Goal: Transaction & Acquisition: Download file/media

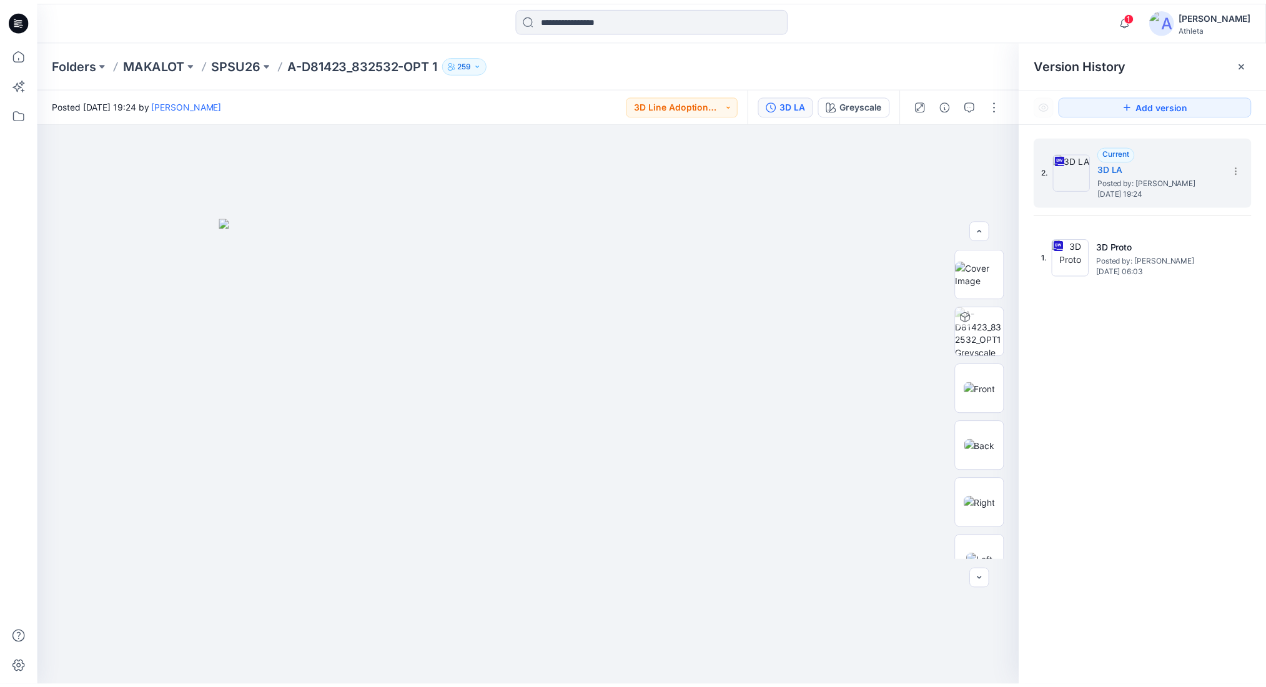
scroll to position [254, 0]
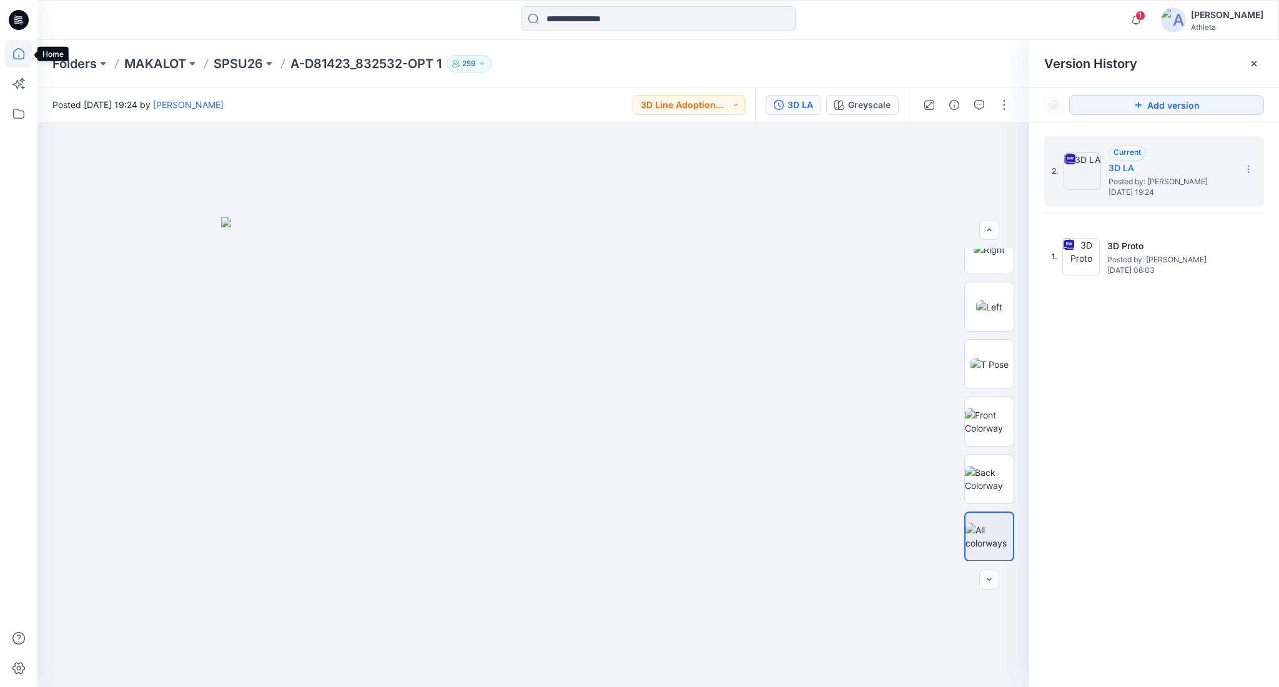
click at [22, 51] on icon at bounding box center [18, 53] width 11 height 11
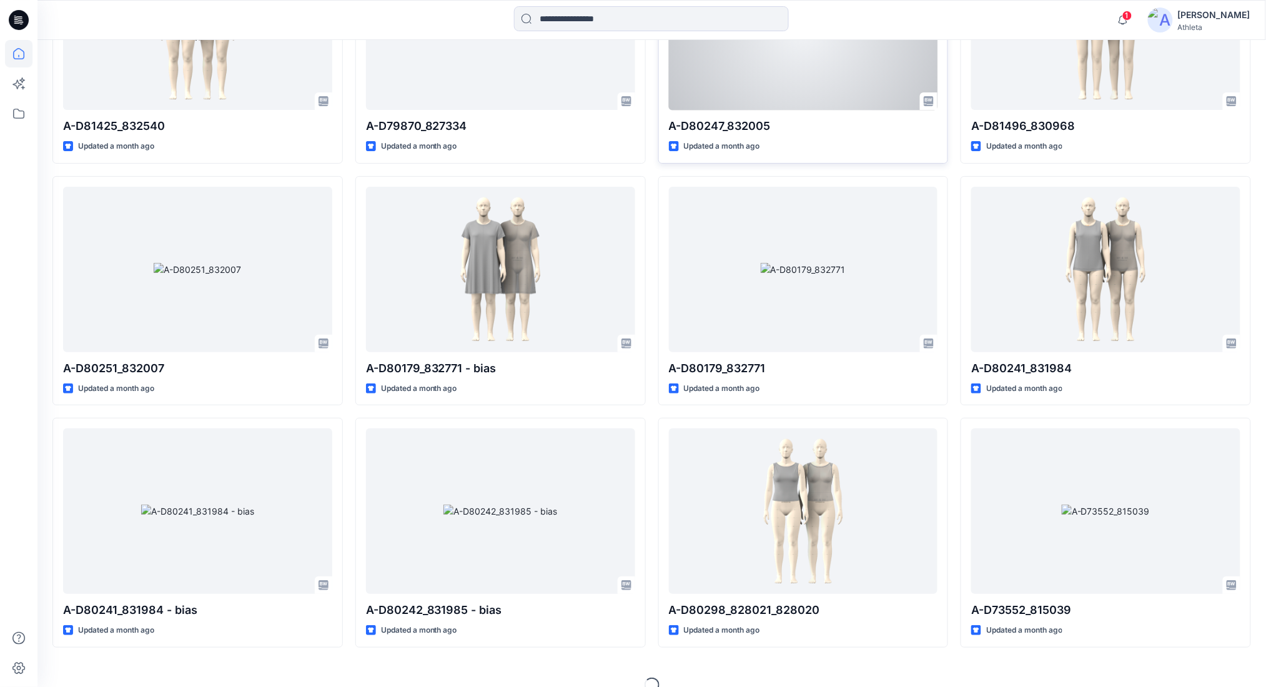
scroll to position [3439, 0]
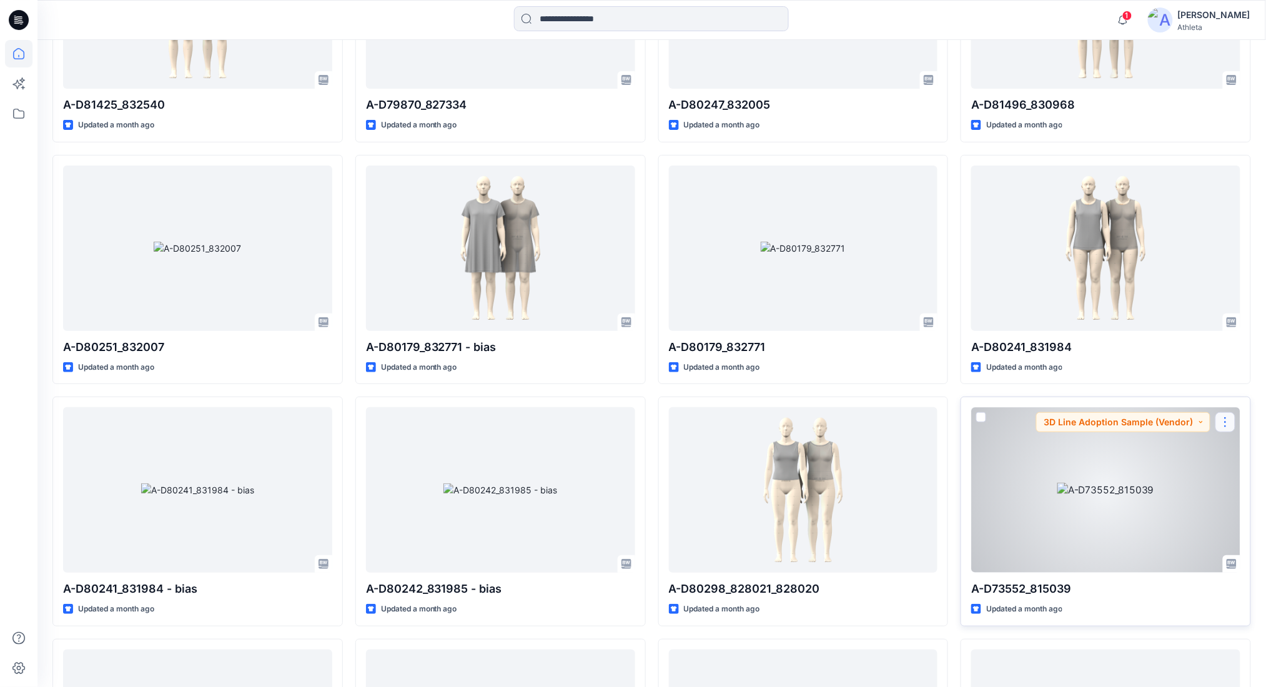
click at [1224, 427] on button "button" at bounding box center [1226, 422] width 20 height 20
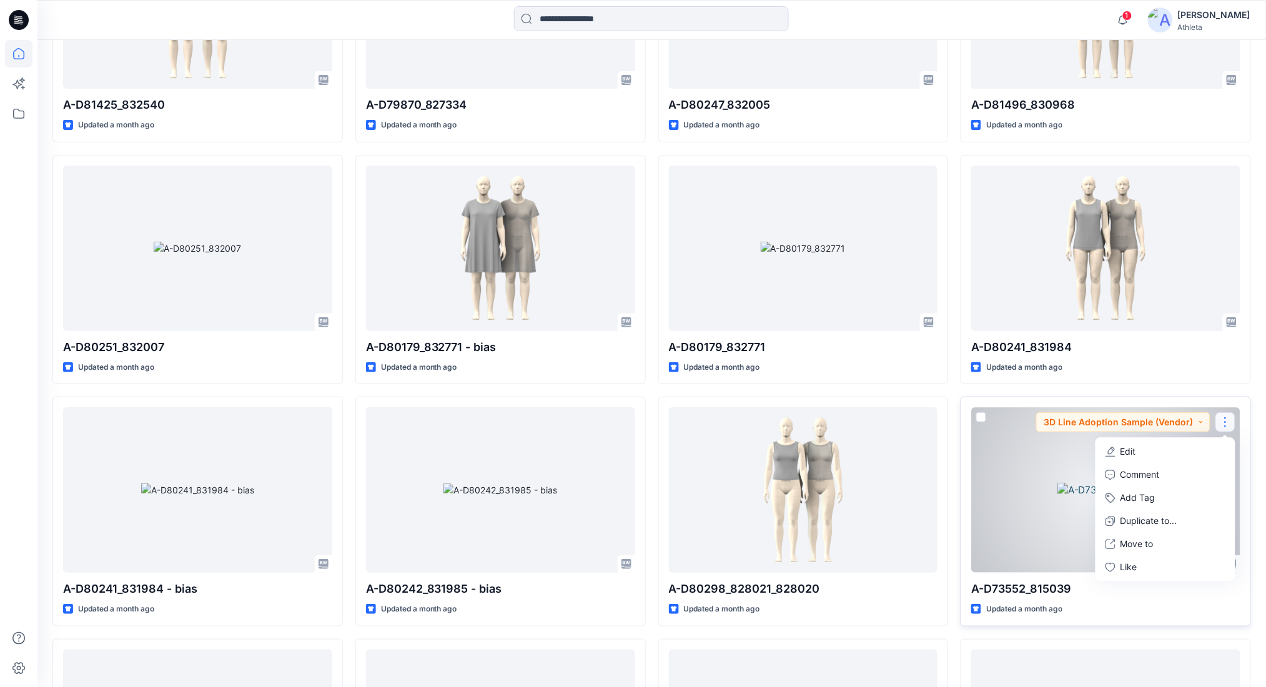
click at [1058, 505] on div at bounding box center [1105, 490] width 269 height 166
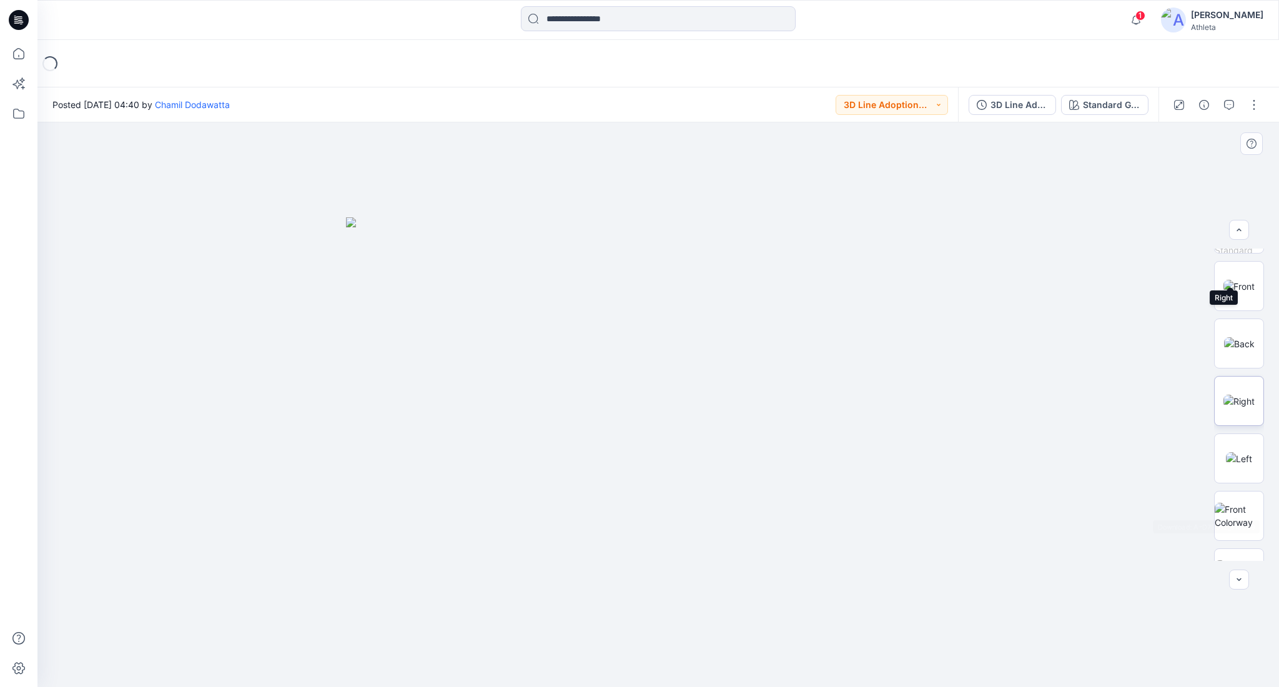
scroll to position [250, 0]
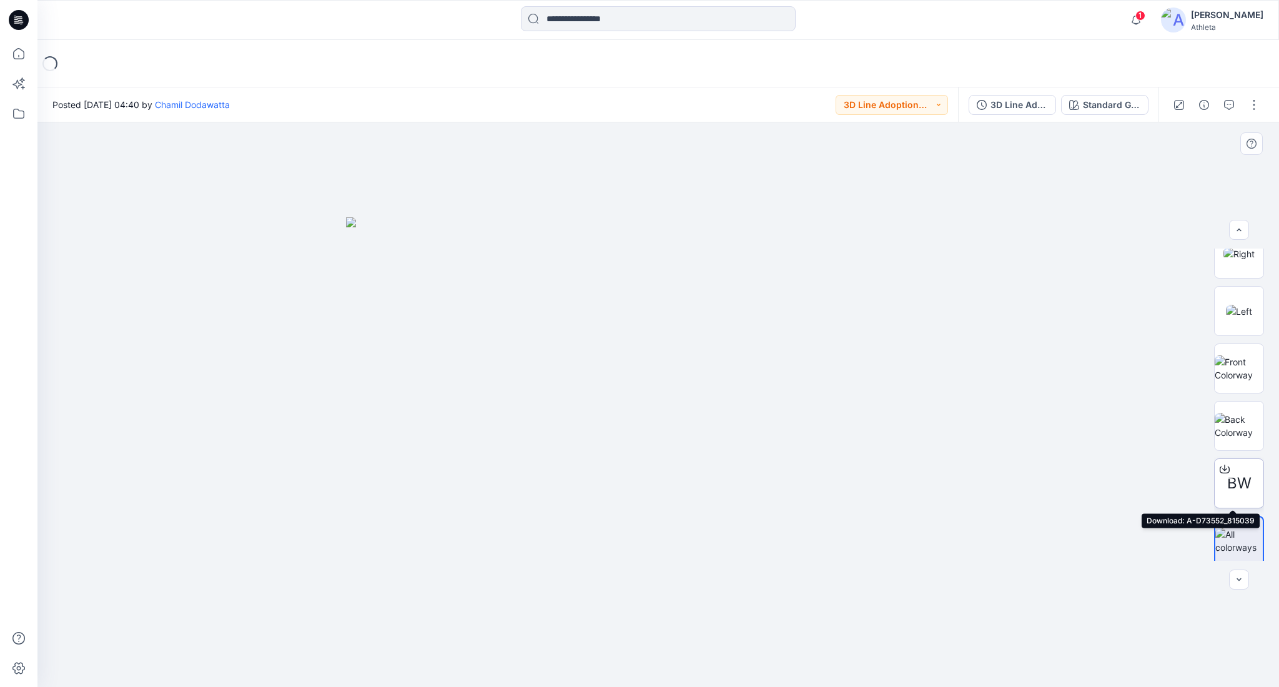
click at [1225, 468] on icon at bounding box center [1225, 470] width 10 height 7
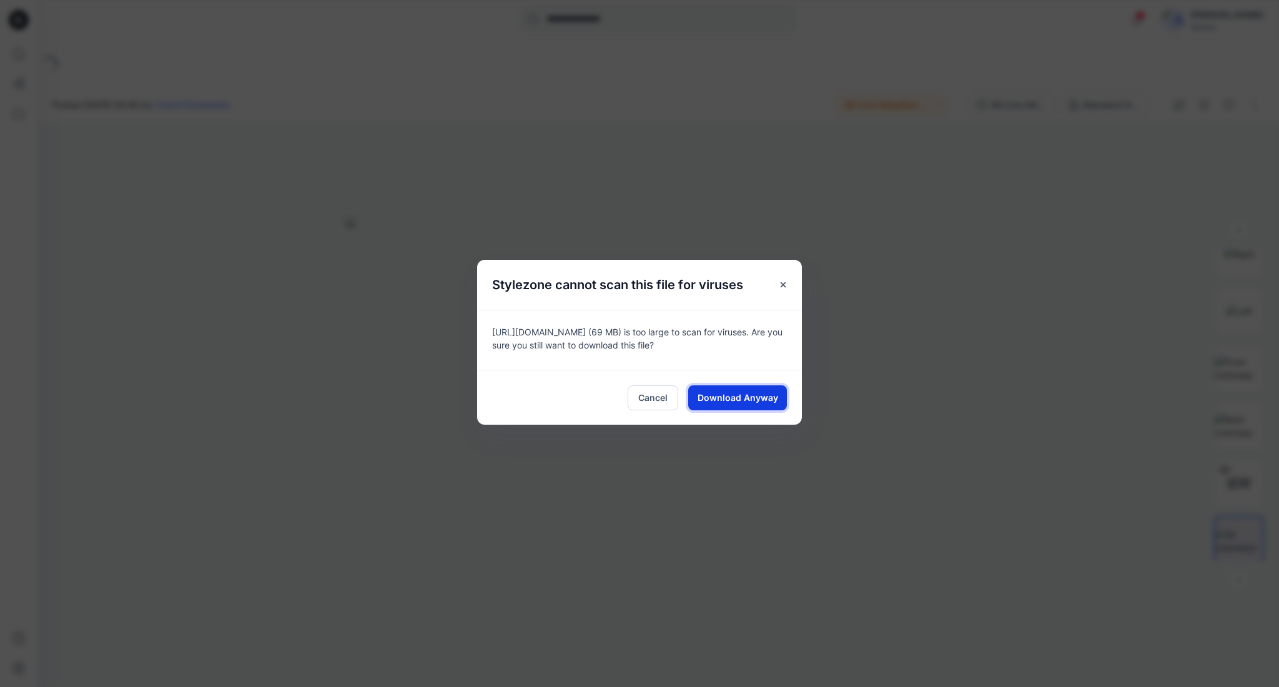
click at [758, 399] on span "Download Anyway" at bounding box center [738, 397] width 81 height 13
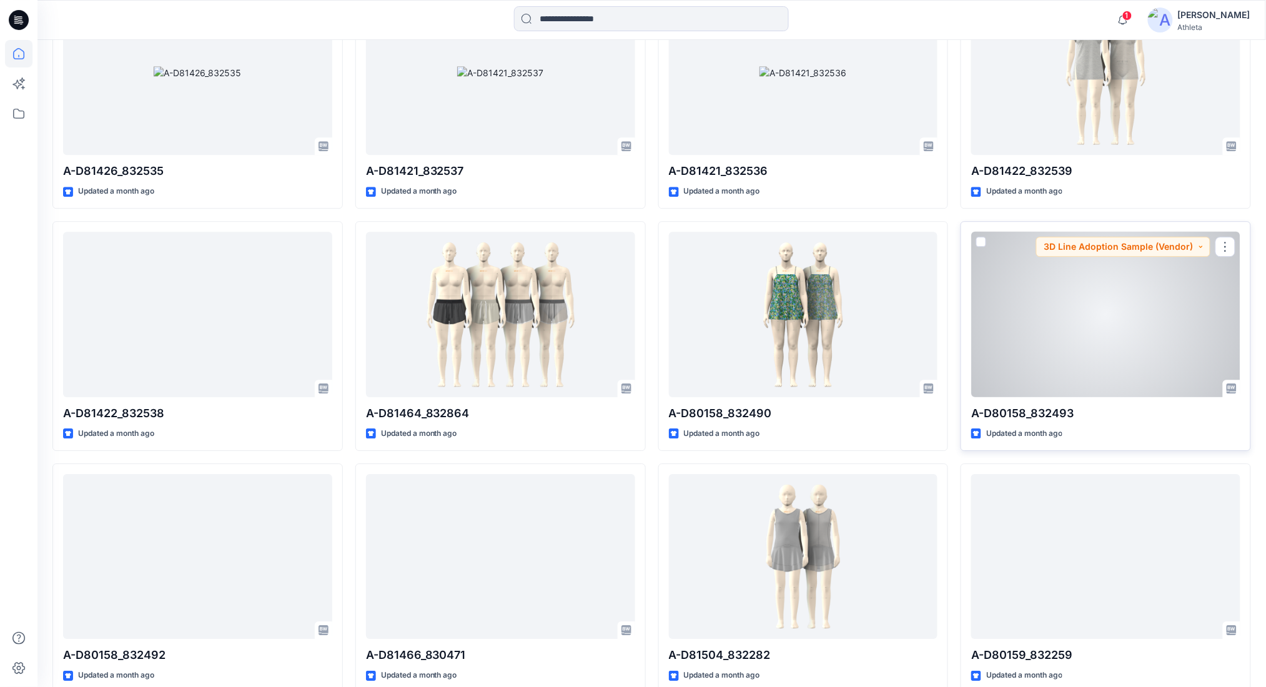
scroll to position [4748, 0]
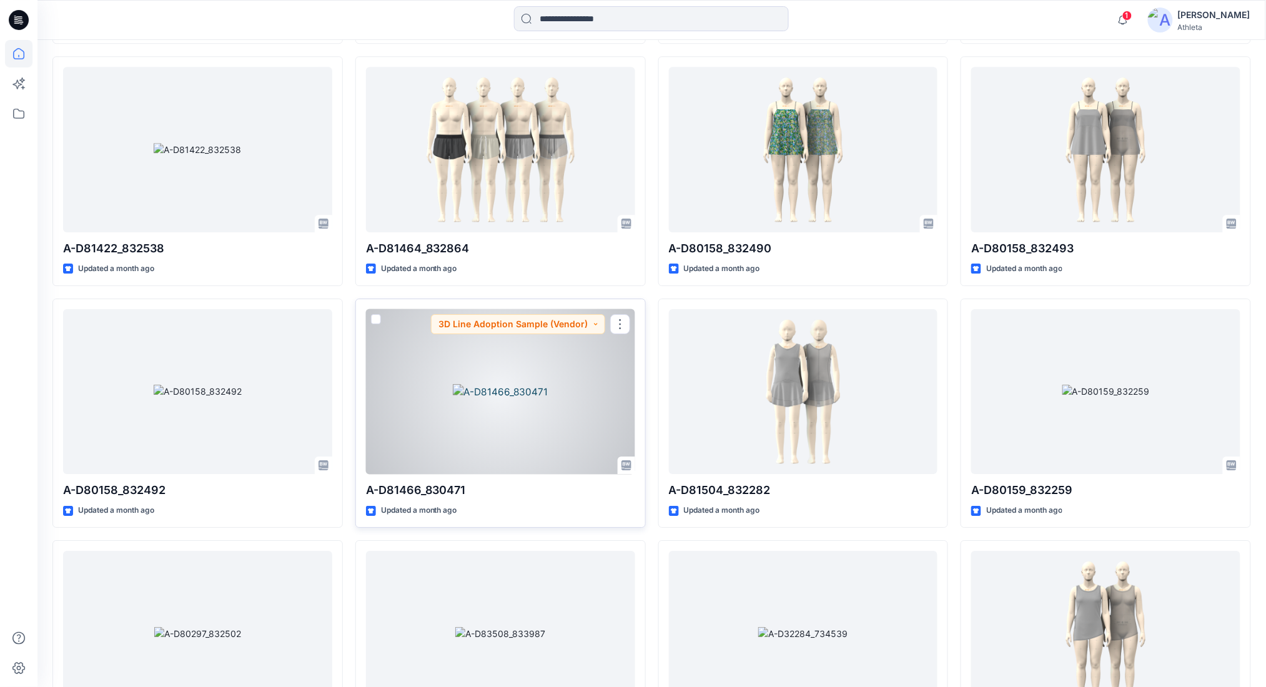
click at [513, 416] on div at bounding box center [500, 392] width 269 height 166
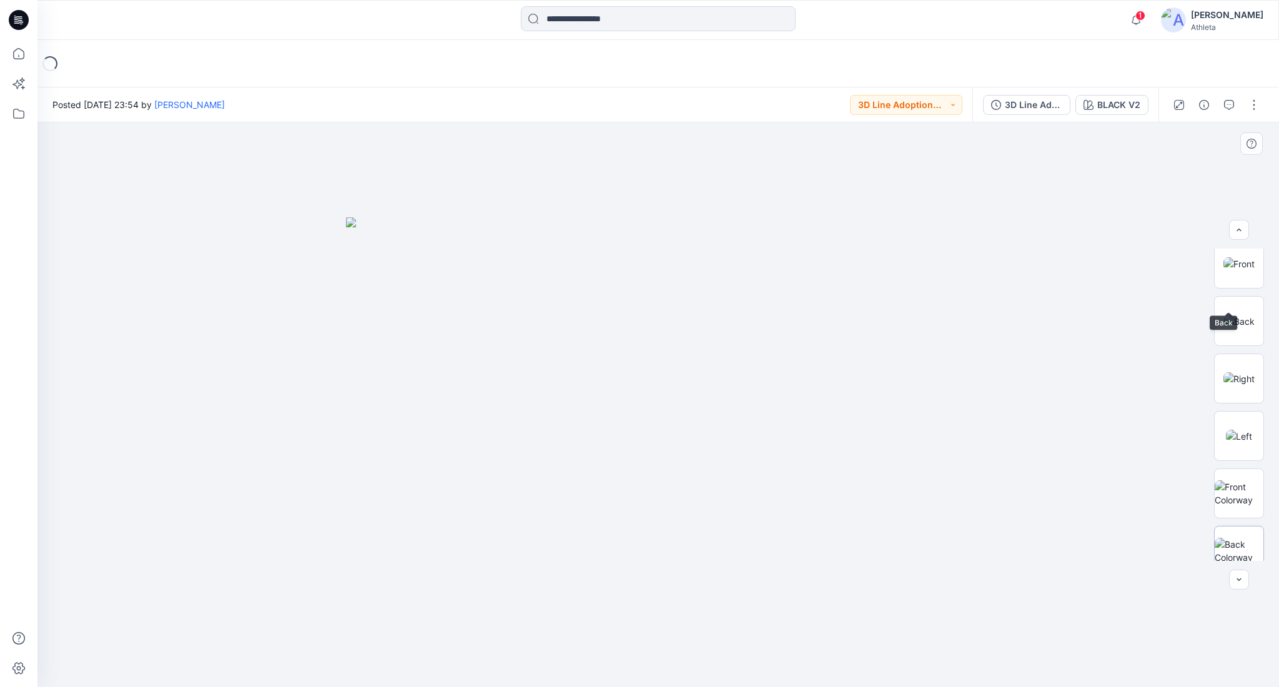
scroll to position [250, 0]
click at [1224, 474] on div at bounding box center [1225, 469] width 20 height 20
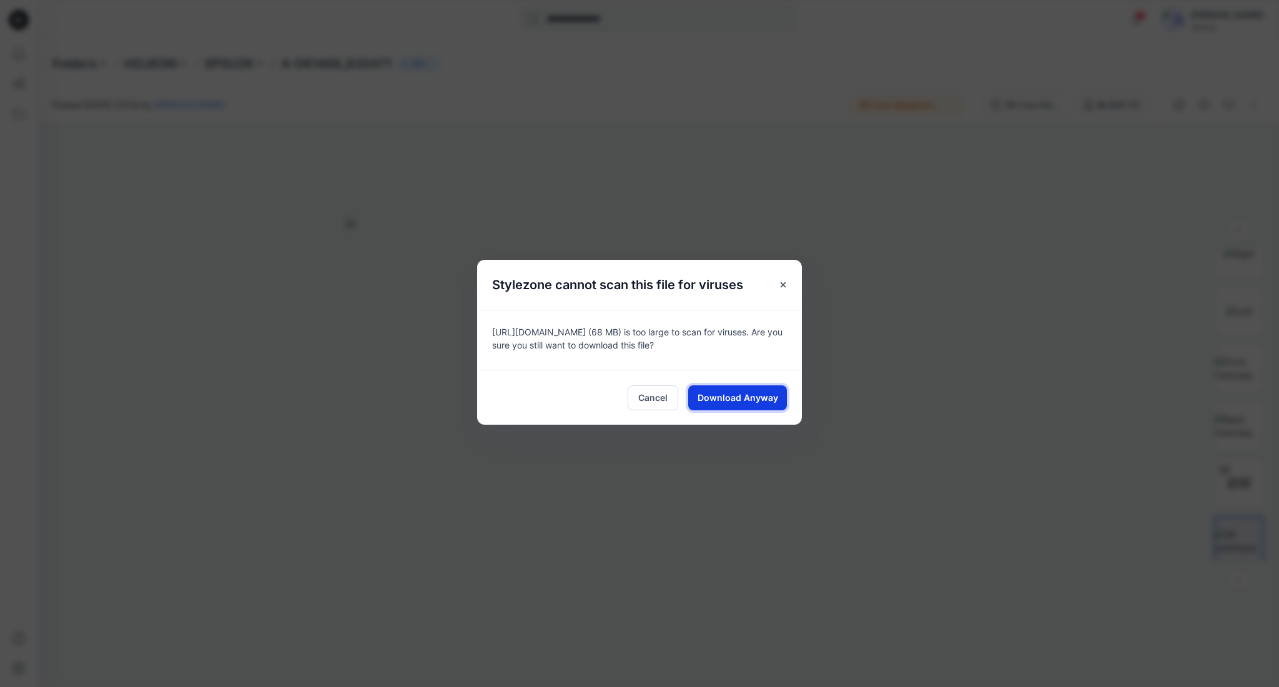
click at [755, 403] on span "Download Anyway" at bounding box center [738, 397] width 81 height 13
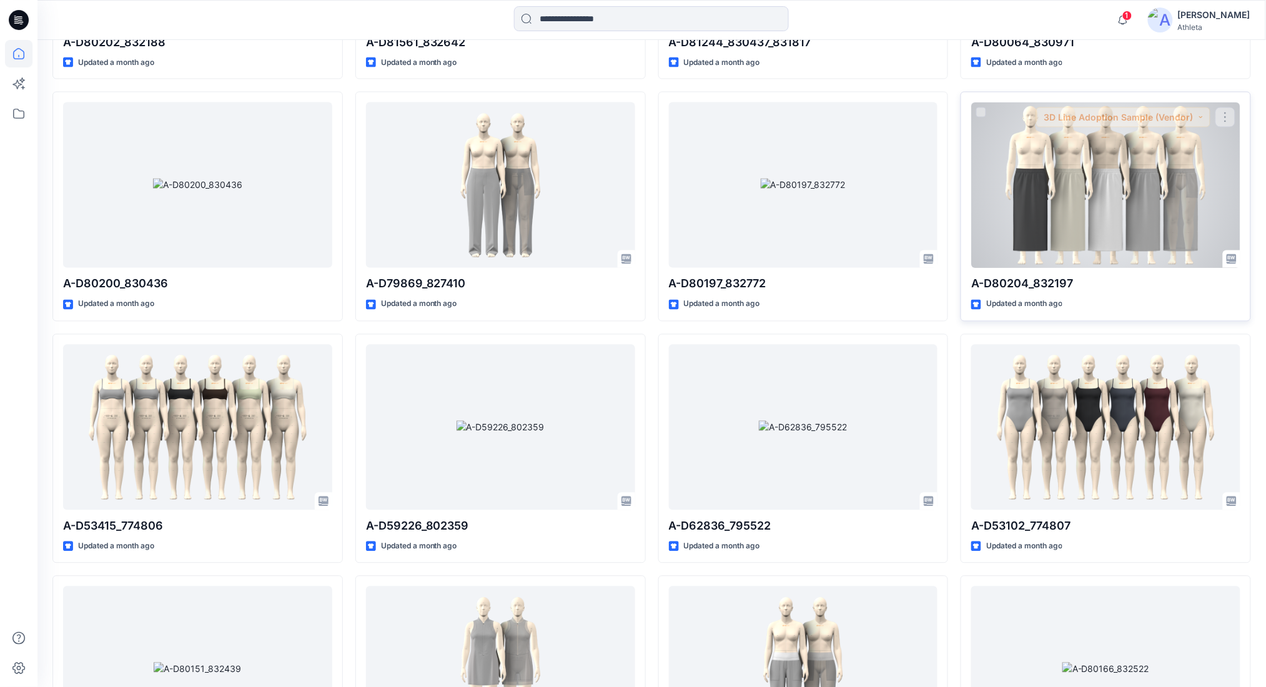
scroll to position [5952, 0]
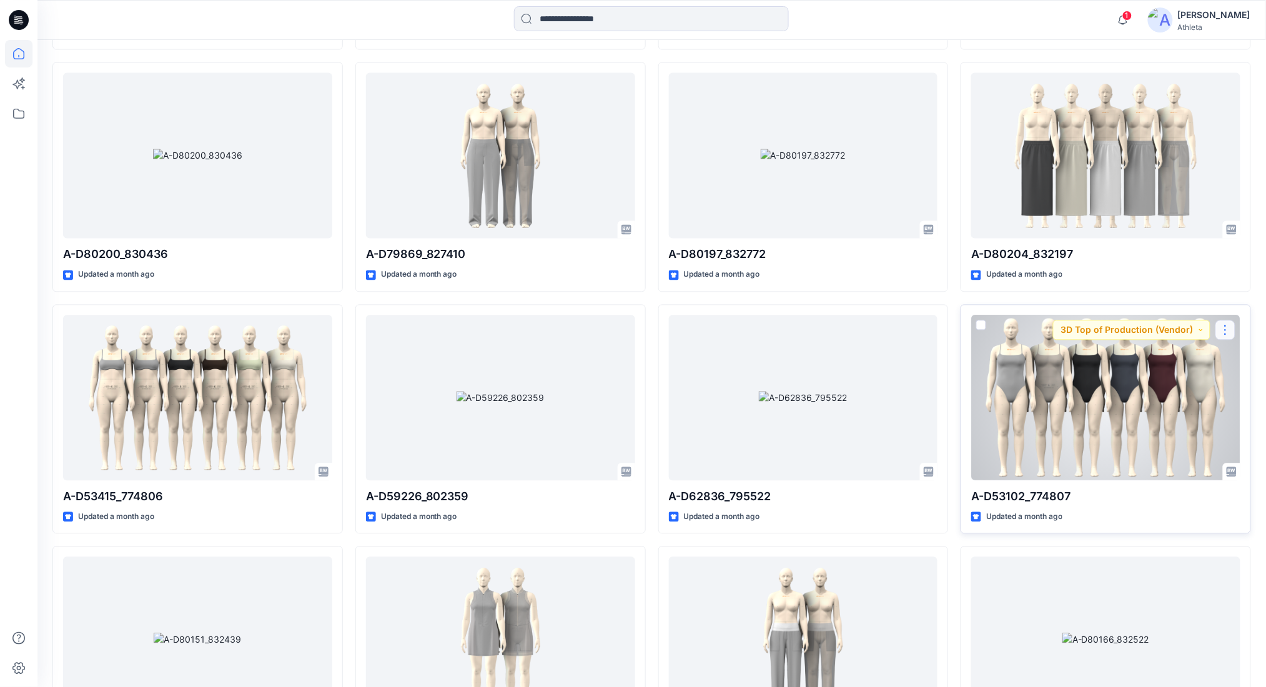
click at [1231, 325] on button "button" at bounding box center [1226, 330] width 20 height 20
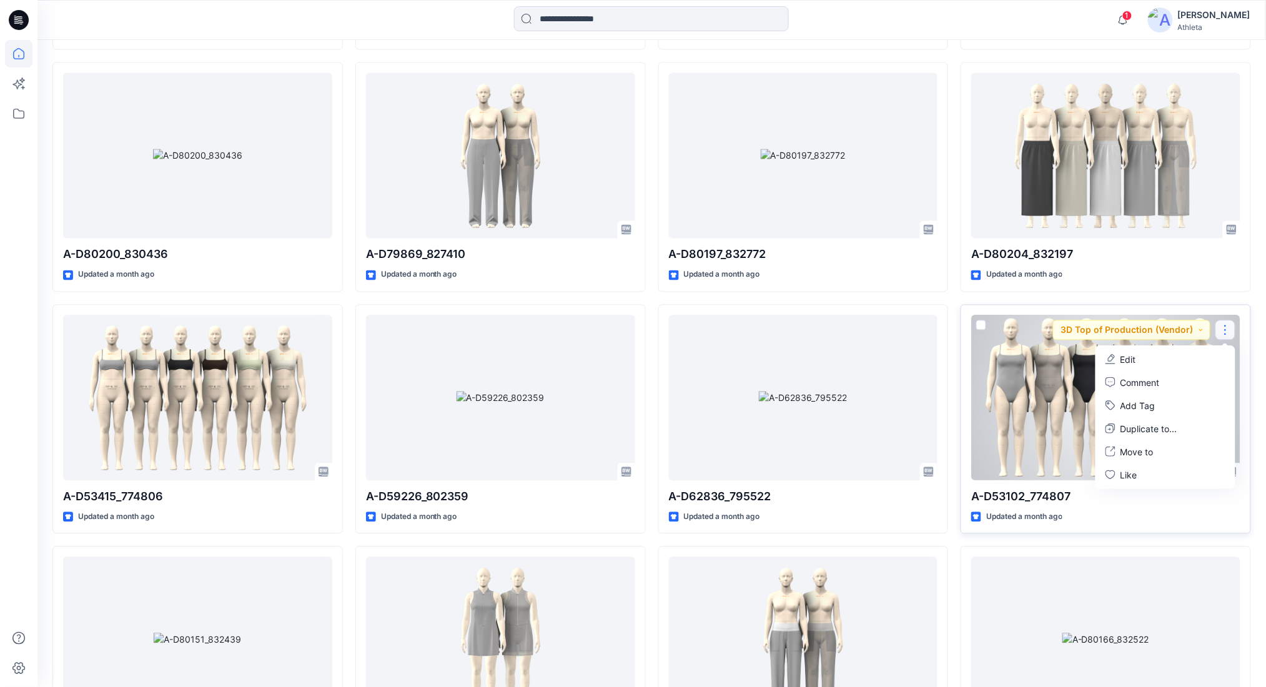
click at [1041, 386] on div at bounding box center [1105, 398] width 269 height 166
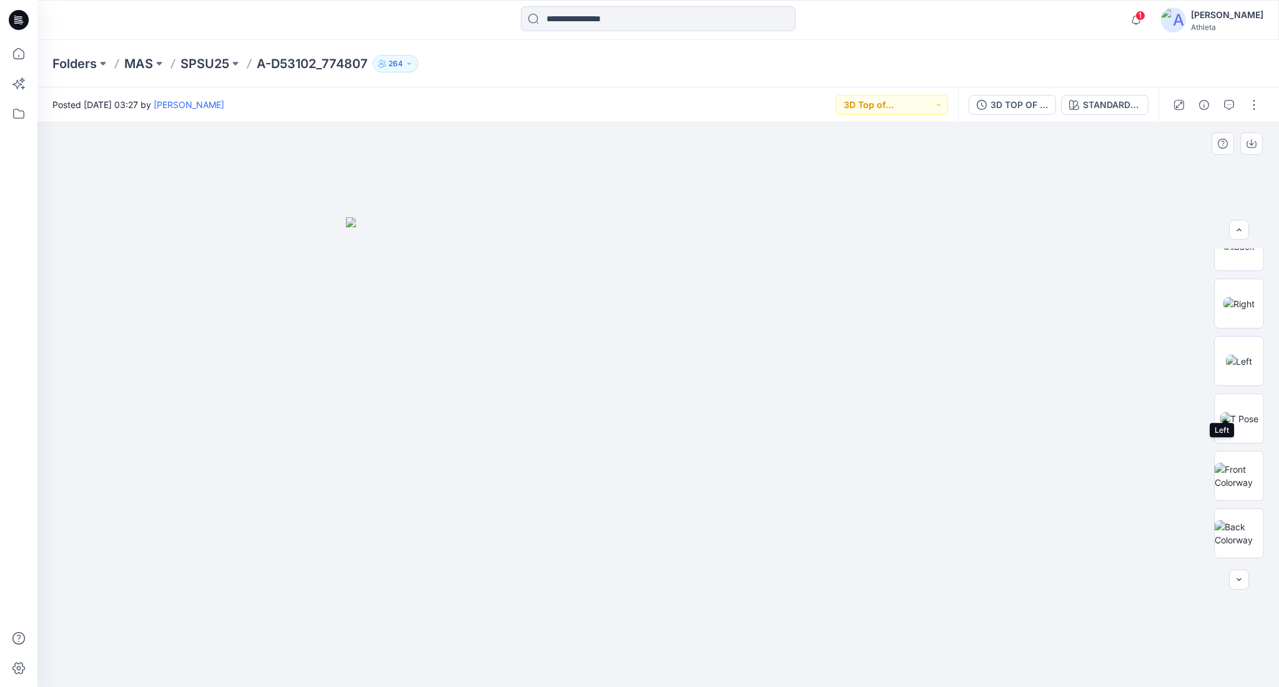
scroll to position [312, 0]
click at [1233, 415] on img at bounding box center [1239, 421] width 49 height 26
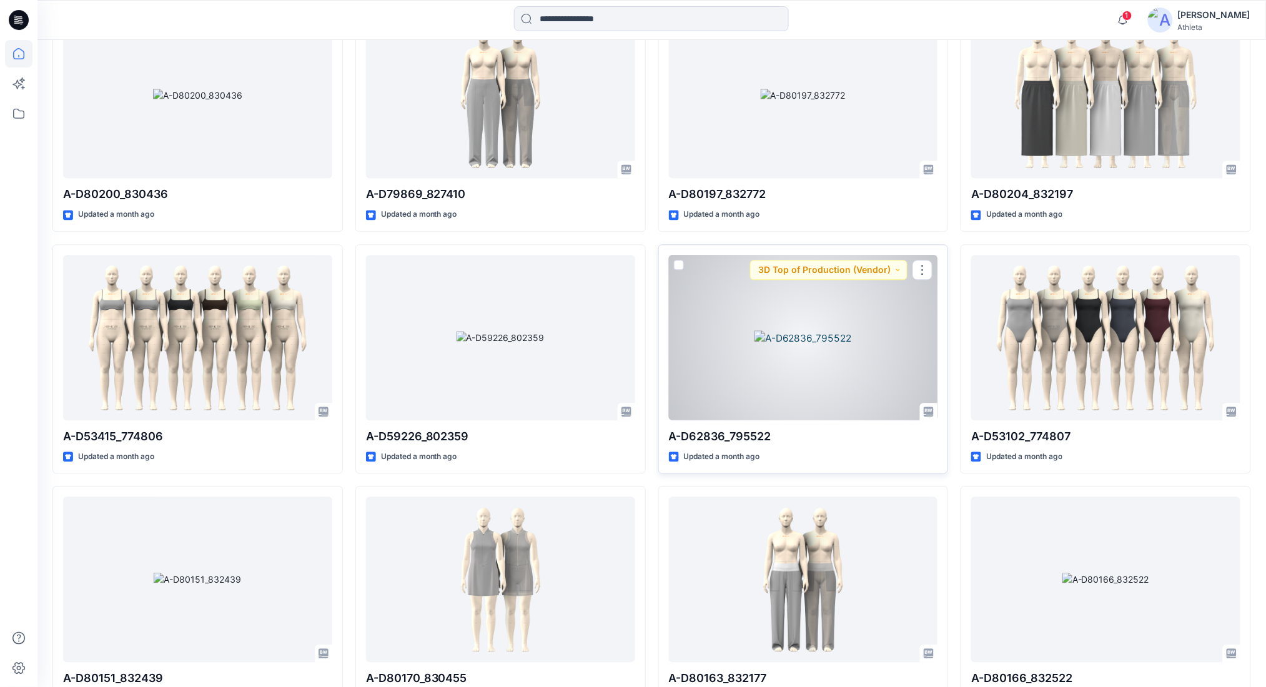
scroll to position [6119, 0]
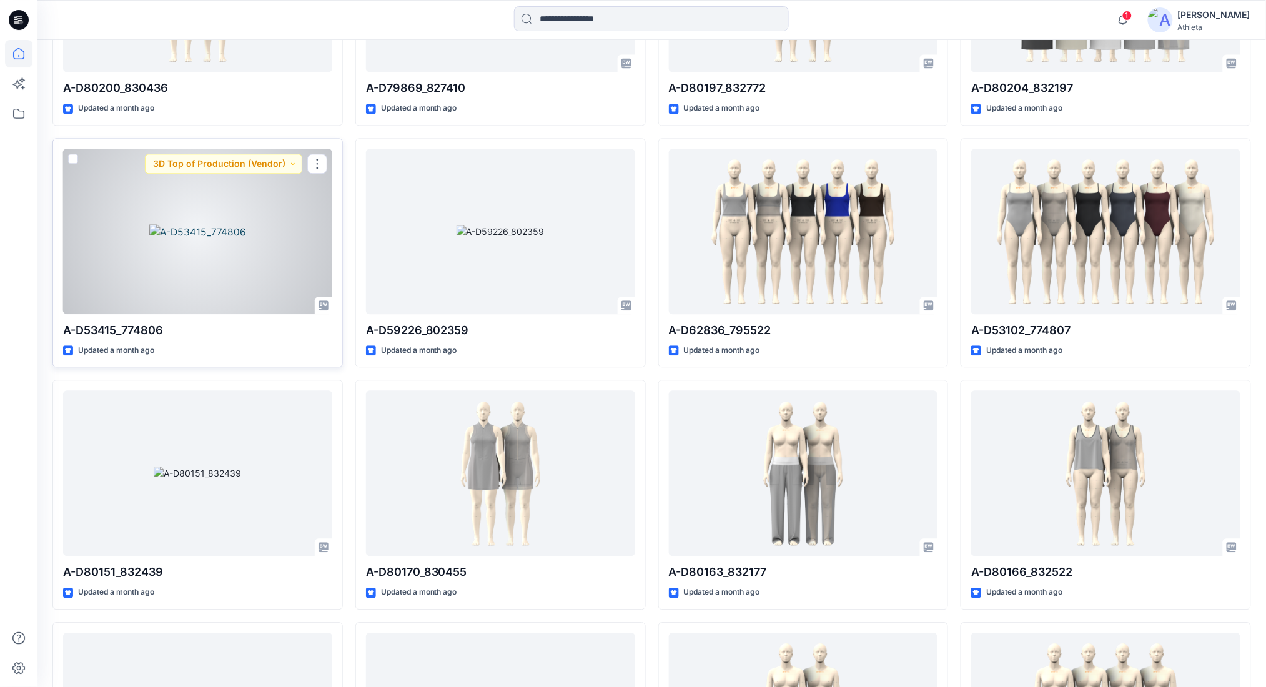
click at [262, 269] on div at bounding box center [197, 232] width 269 height 166
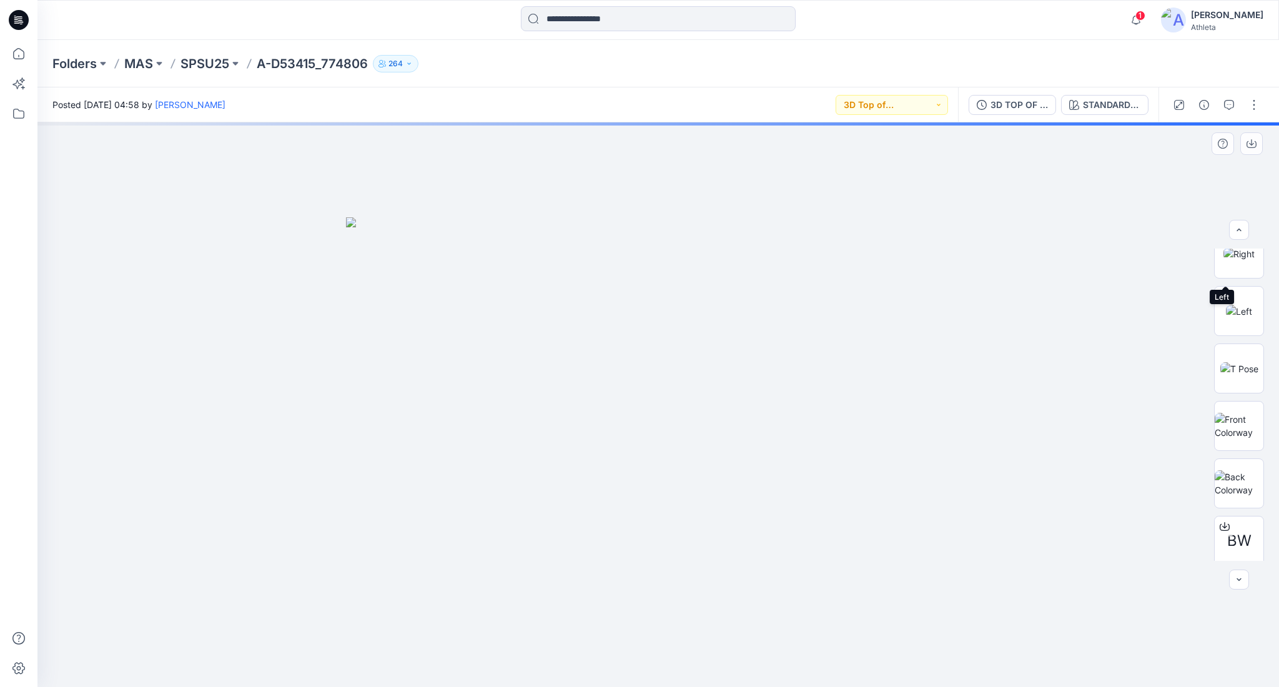
scroll to position [500, 0]
click at [1220, 275] on icon at bounding box center [1225, 277] width 10 height 7
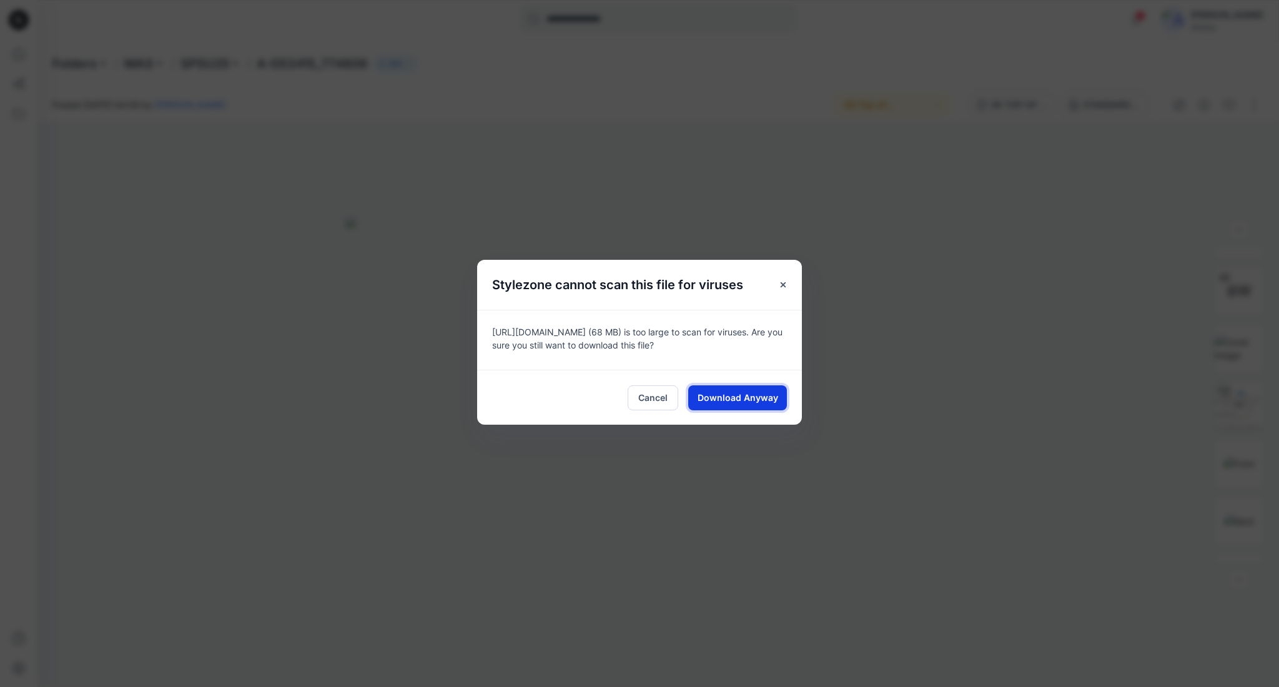
click at [748, 404] on span "Download Anyway" at bounding box center [738, 397] width 81 height 13
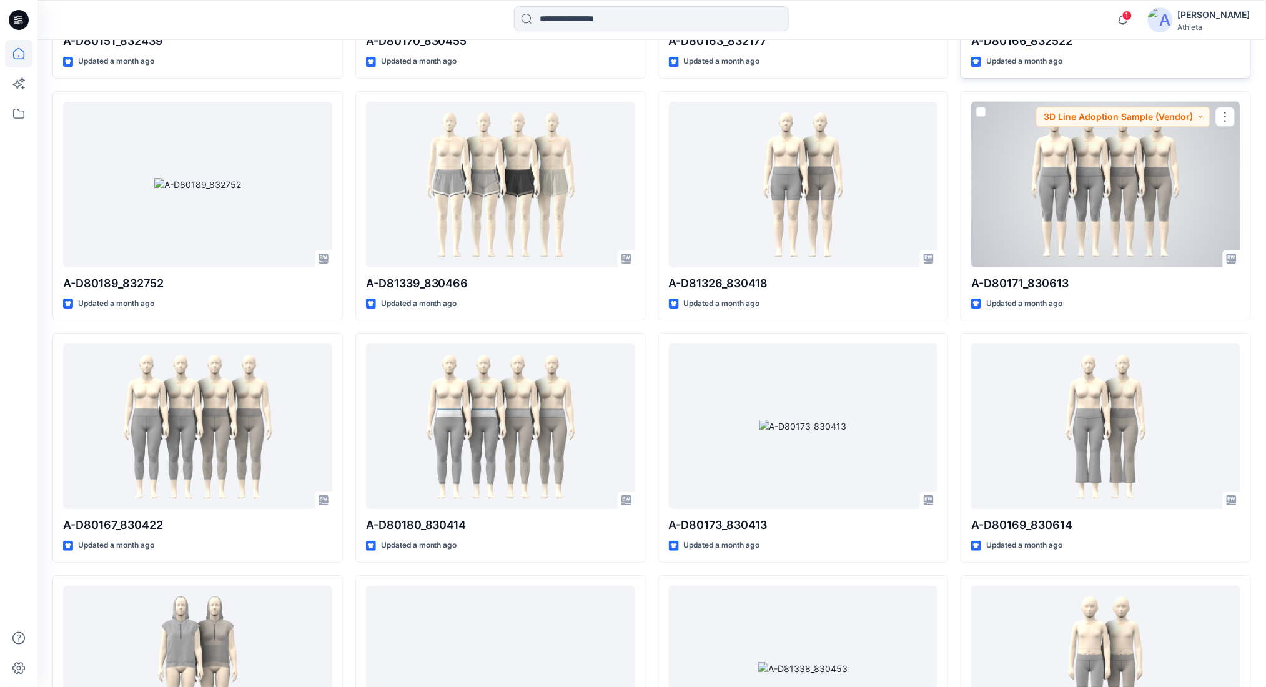
scroll to position [6679, 0]
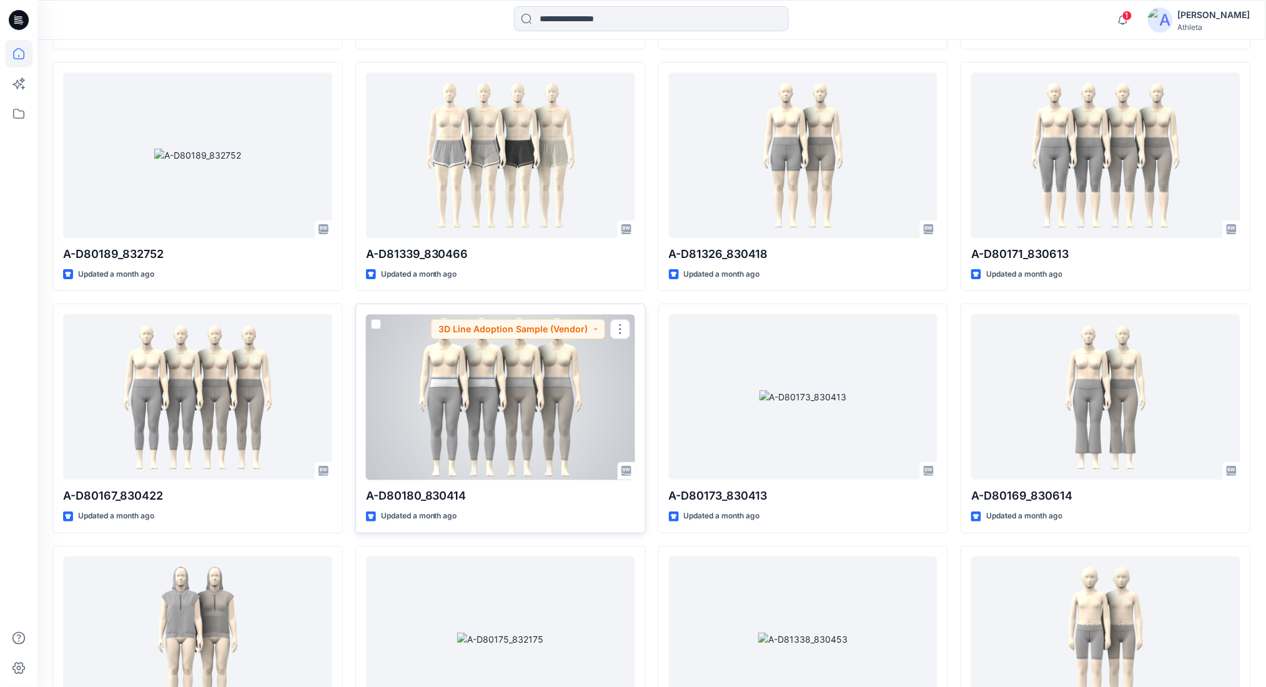
click at [603, 372] on div at bounding box center [500, 397] width 269 height 166
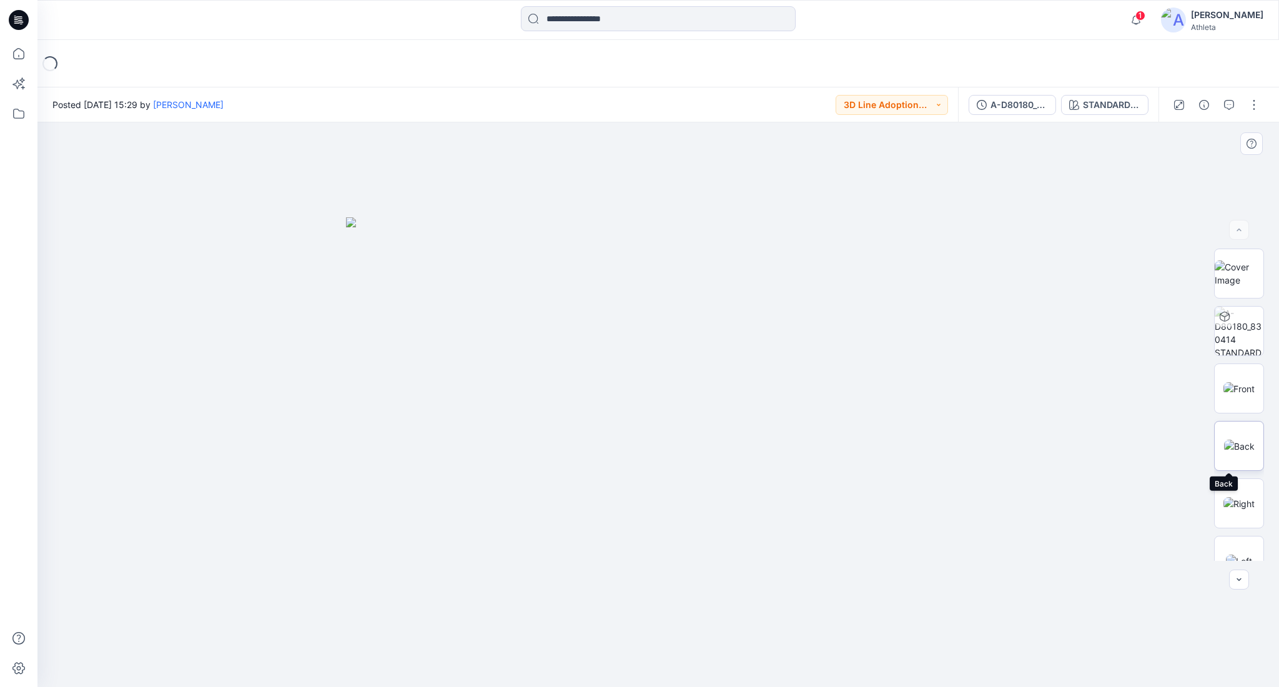
click at [1243, 440] on img at bounding box center [1239, 446] width 31 height 13
click at [1224, 393] on img at bounding box center [1239, 388] width 31 height 13
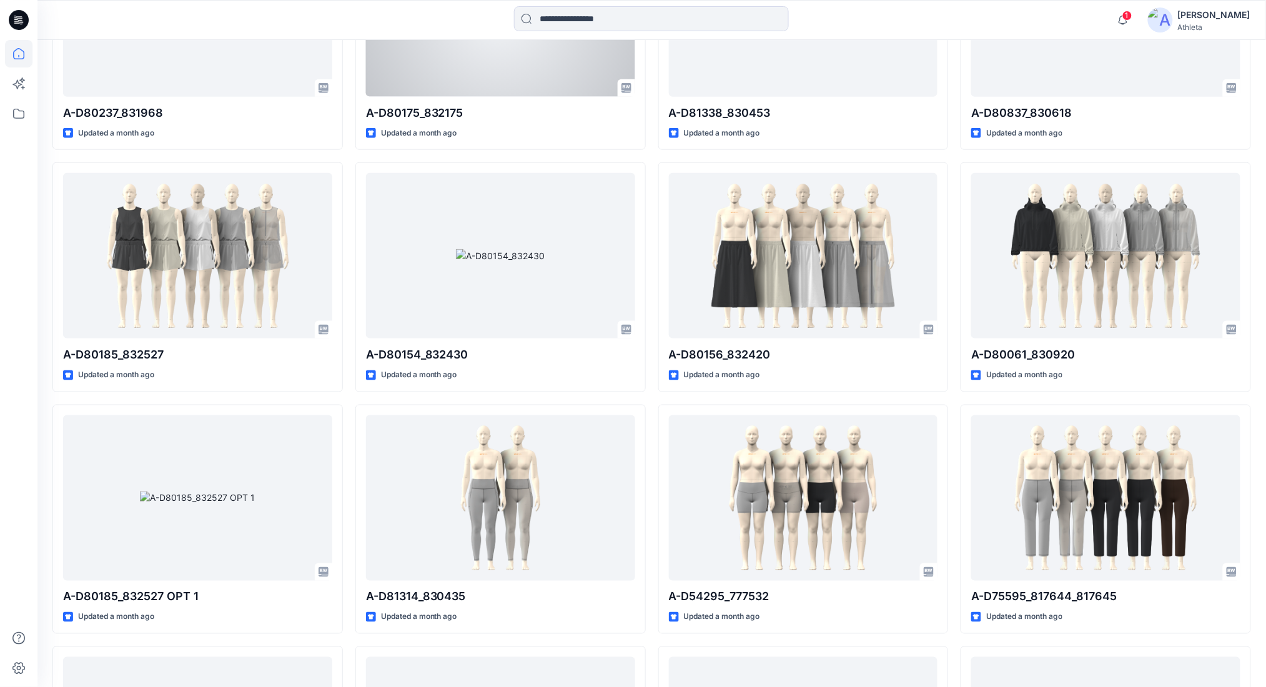
scroll to position [7405, 0]
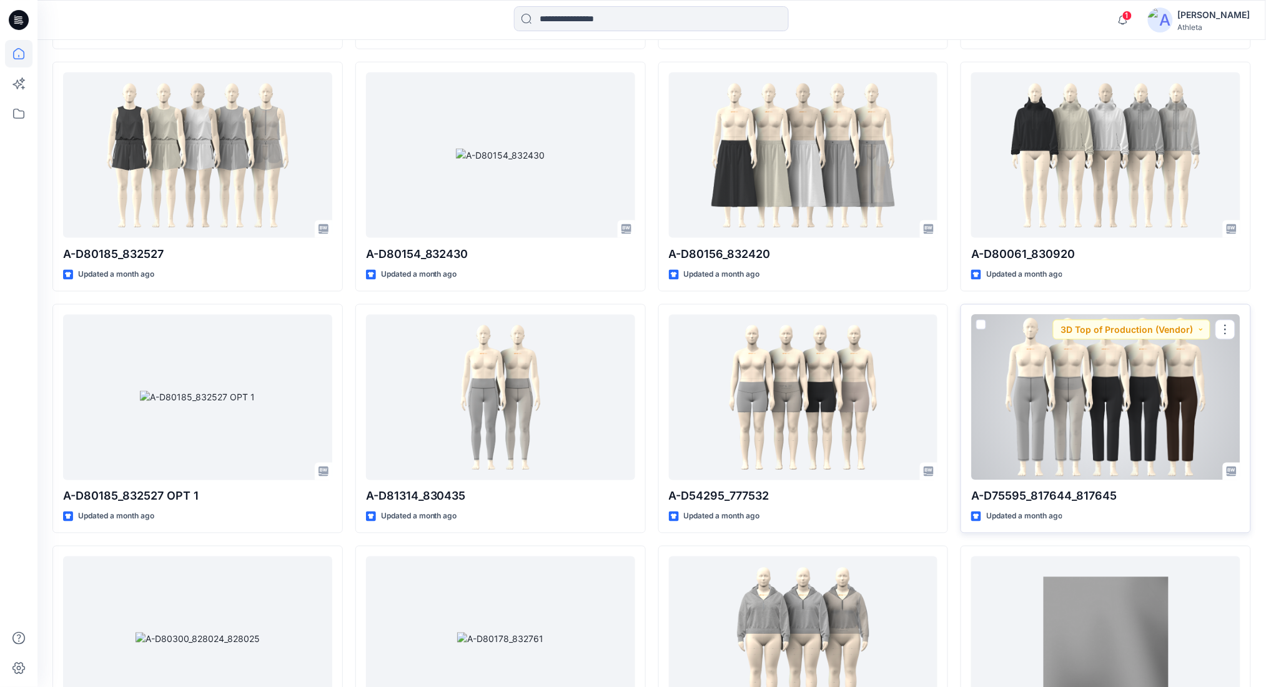
click at [1136, 401] on div at bounding box center [1105, 398] width 269 height 166
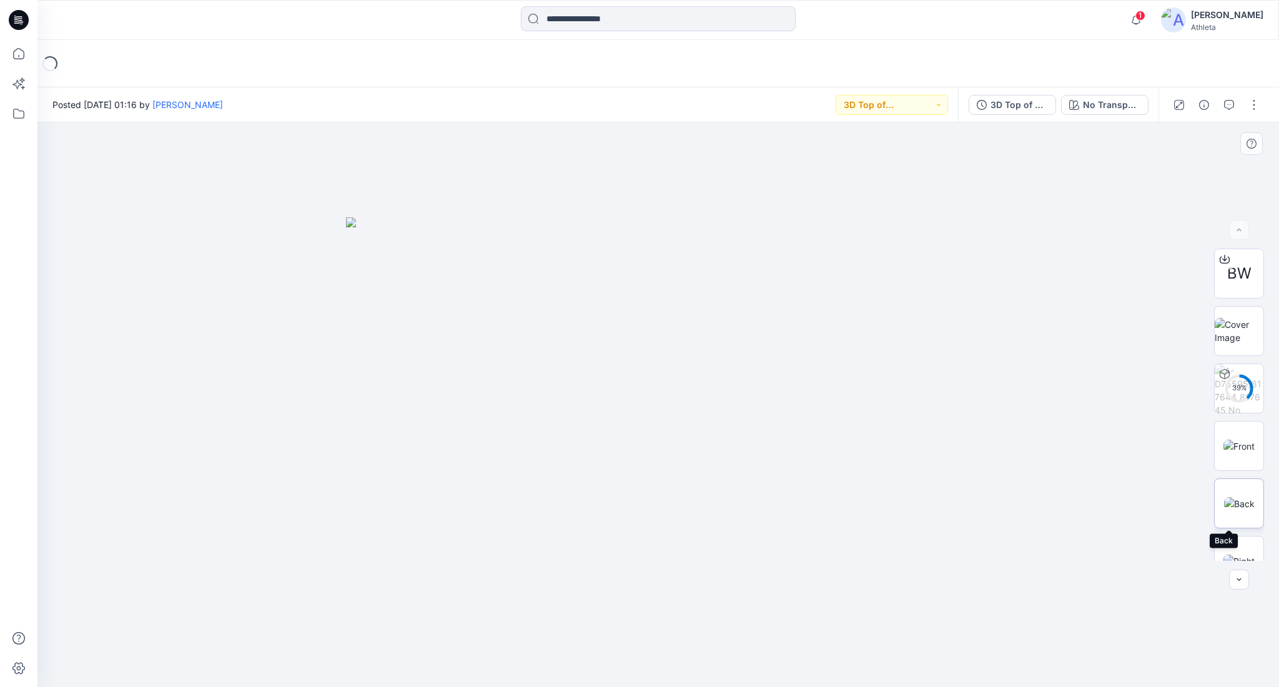
click at [1236, 497] on img at bounding box center [1239, 503] width 31 height 13
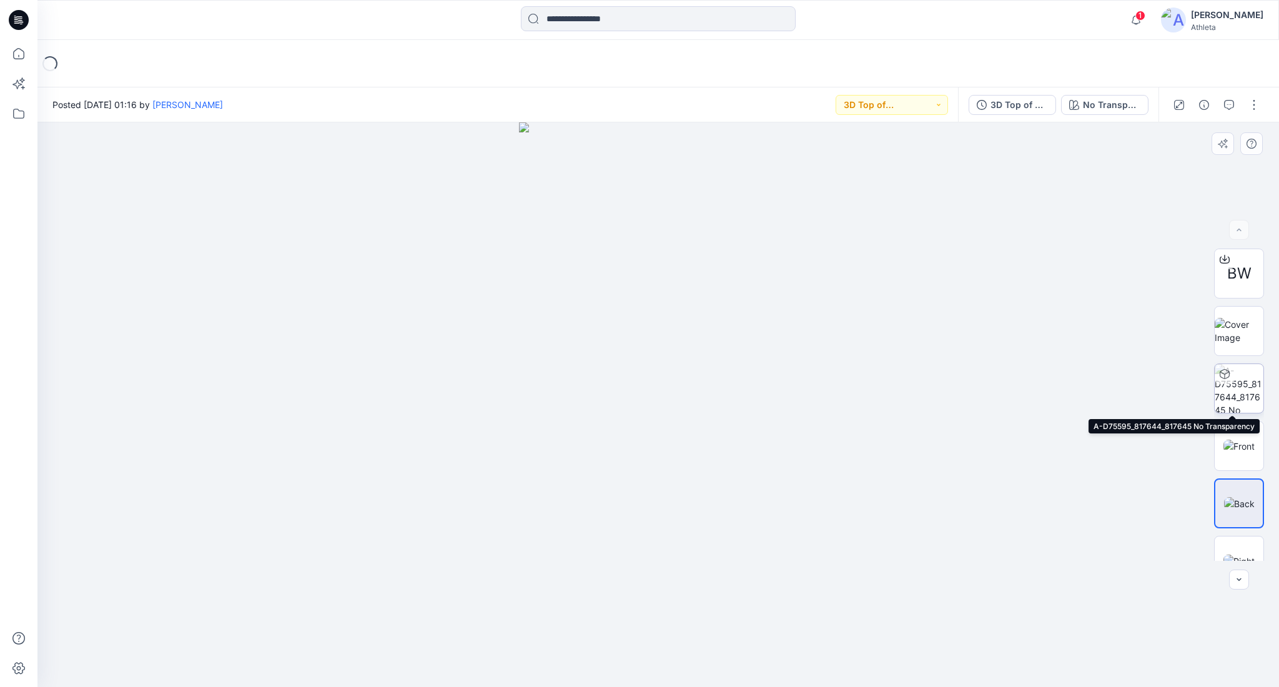
click at [1234, 389] on img at bounding box center [1239, 388] width 49 height 49
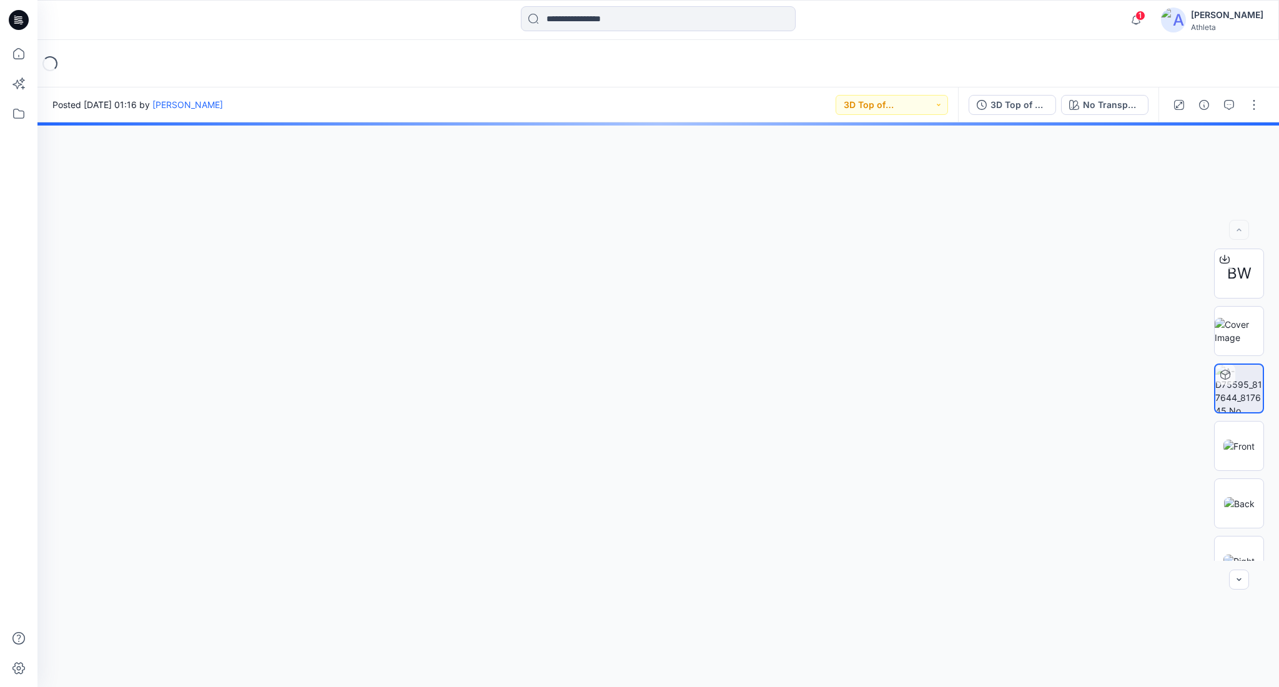
drag, startPoint x: 1237, startPoint y: 432, endPoint x: 1174, endPoint y: 411, distance: 66.4
click at [1237, 440] on img at bounding box center [1239, 446] width 31 height 13
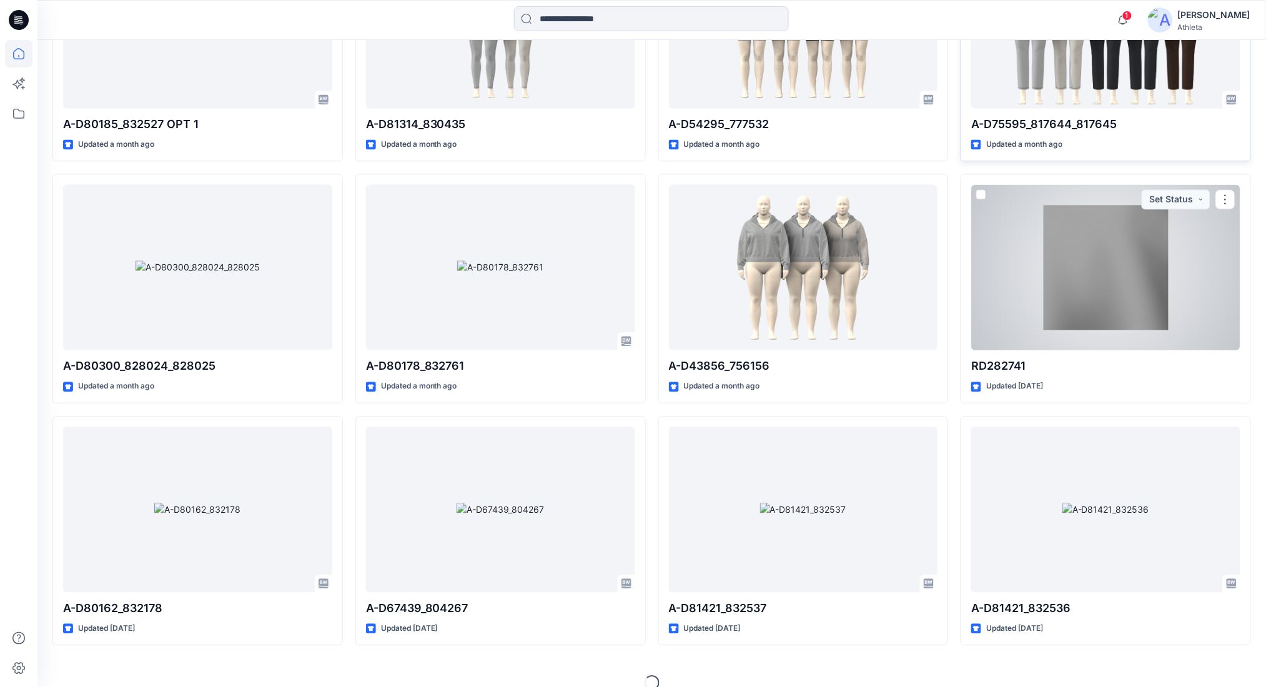
scroll to position [7798, 0]
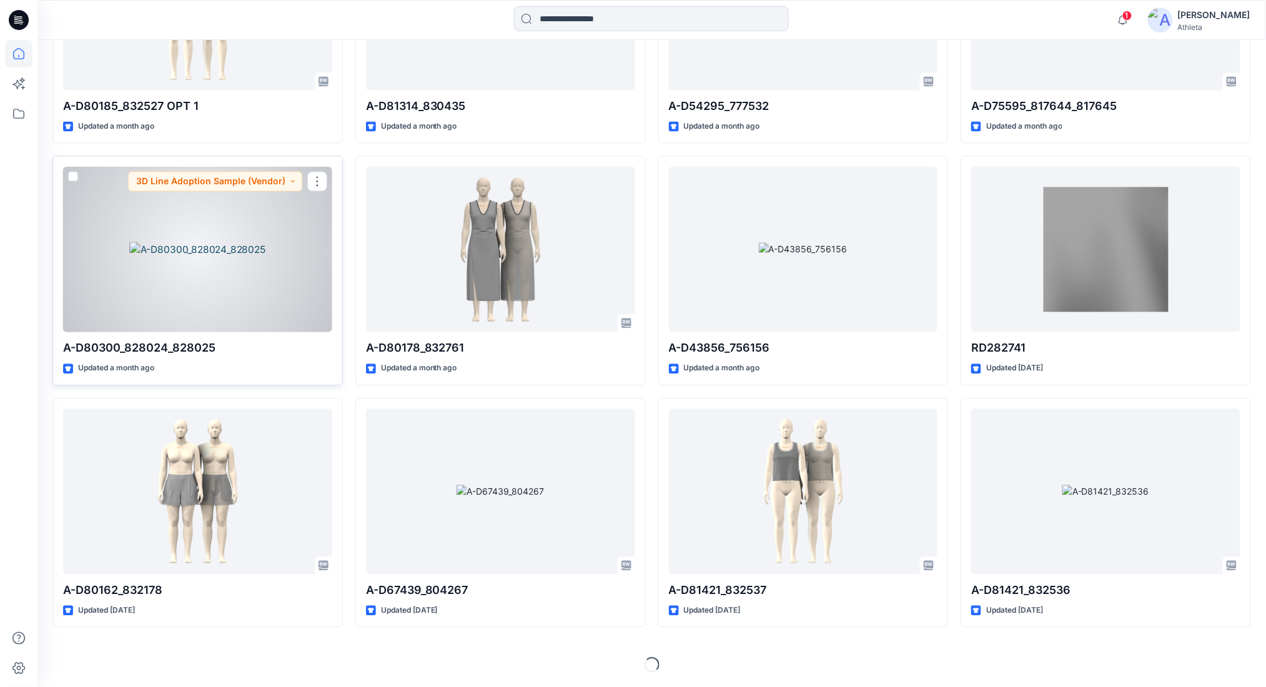
click at [261, 282] on div at bounding box center [197, 249] width 269 height 166
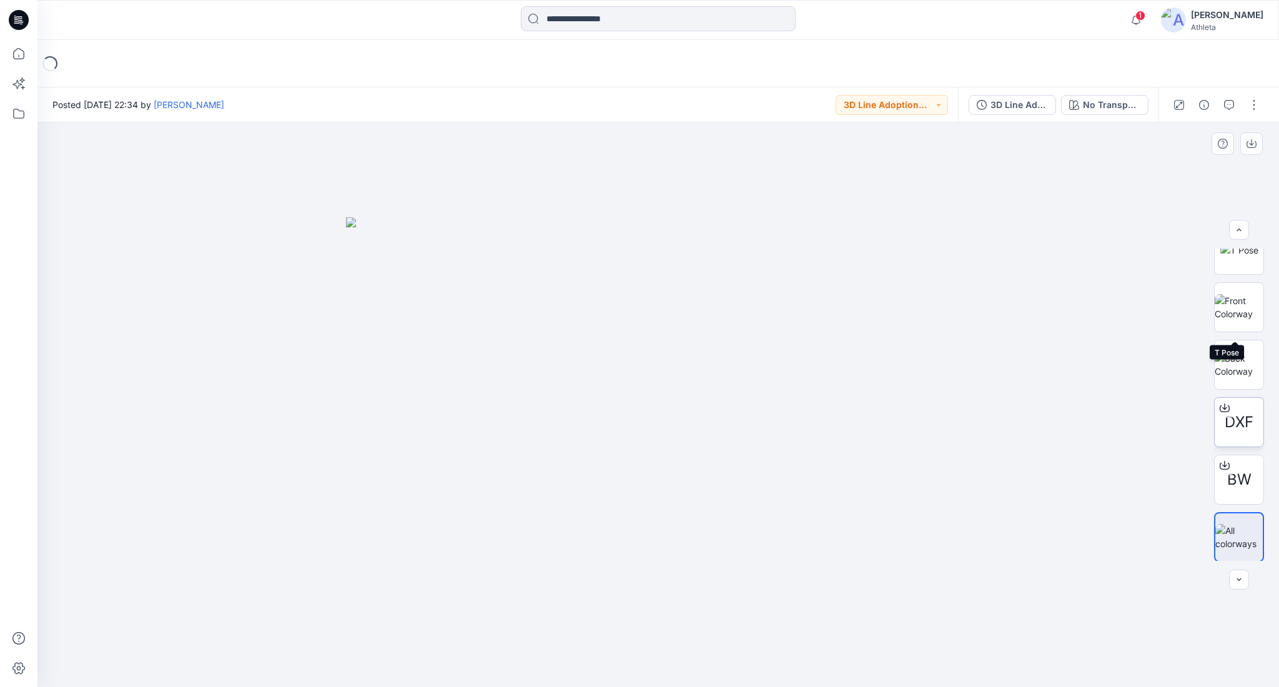
scroll to position [370, 0]
click at [1220, 460] on icon at bounding box center [1225, 464] width 10 height 10
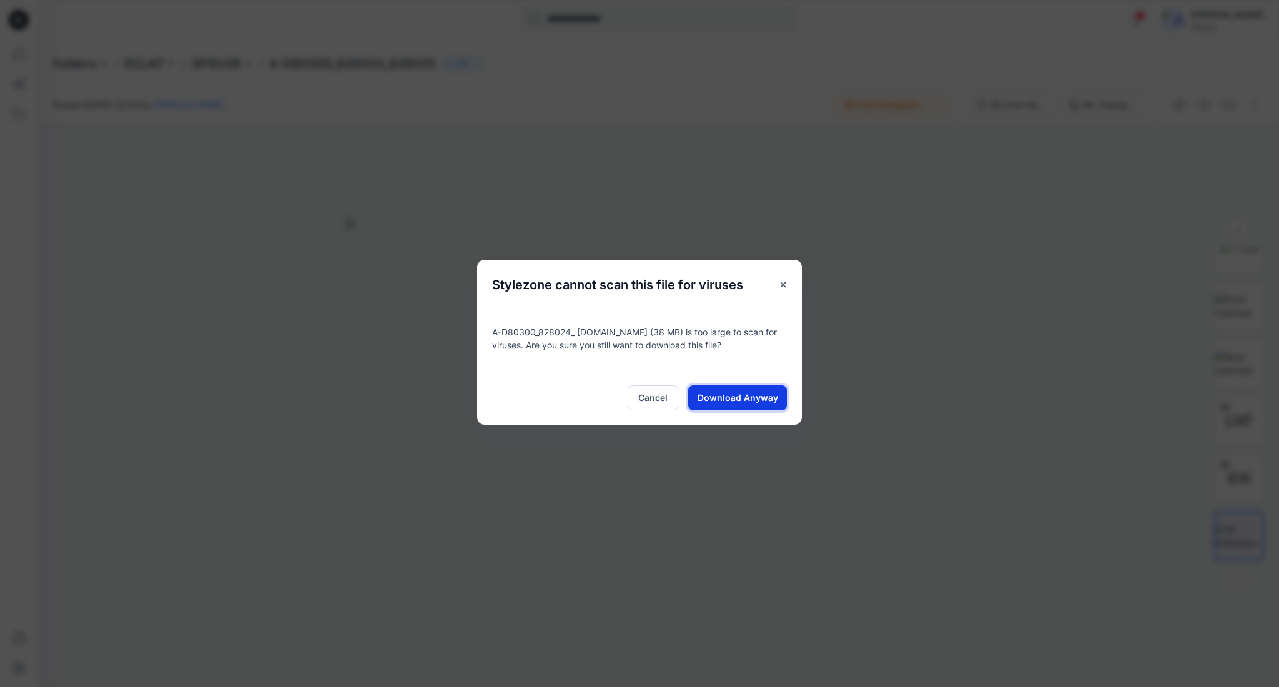
click at [710, 395] on span "Download Anyway" at bounding box center [738, 397] width 81 height 13
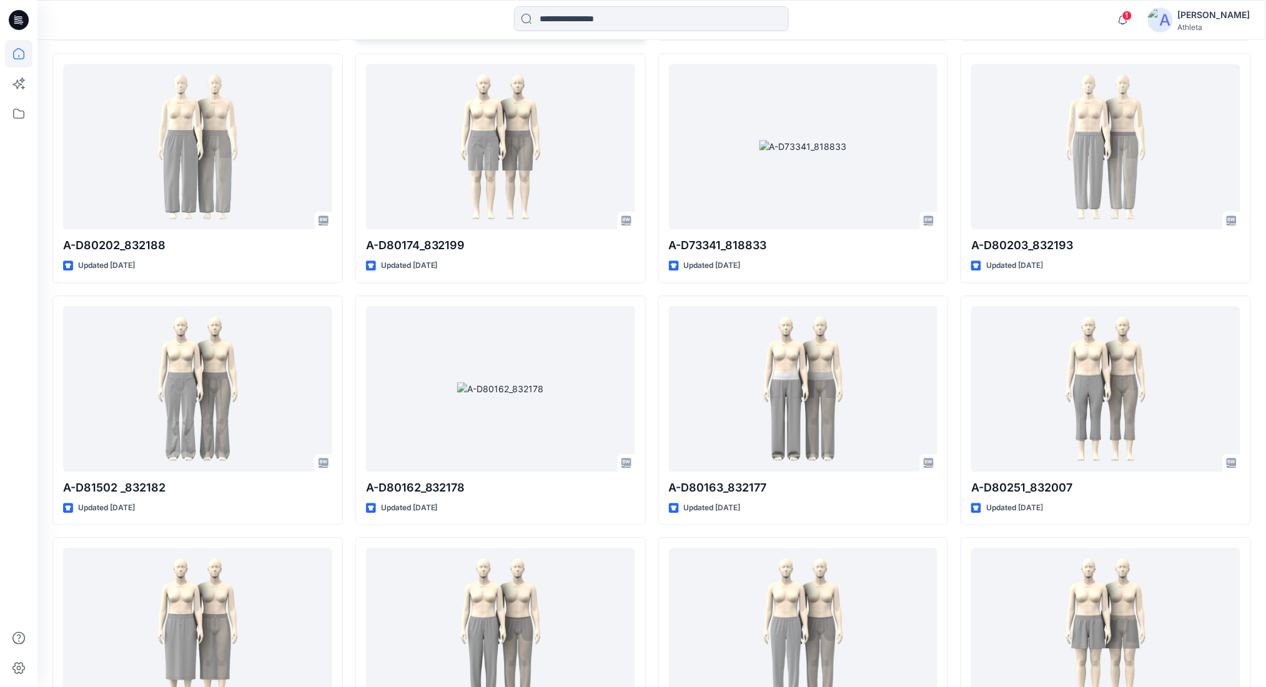
scroll to position [11287, 0]
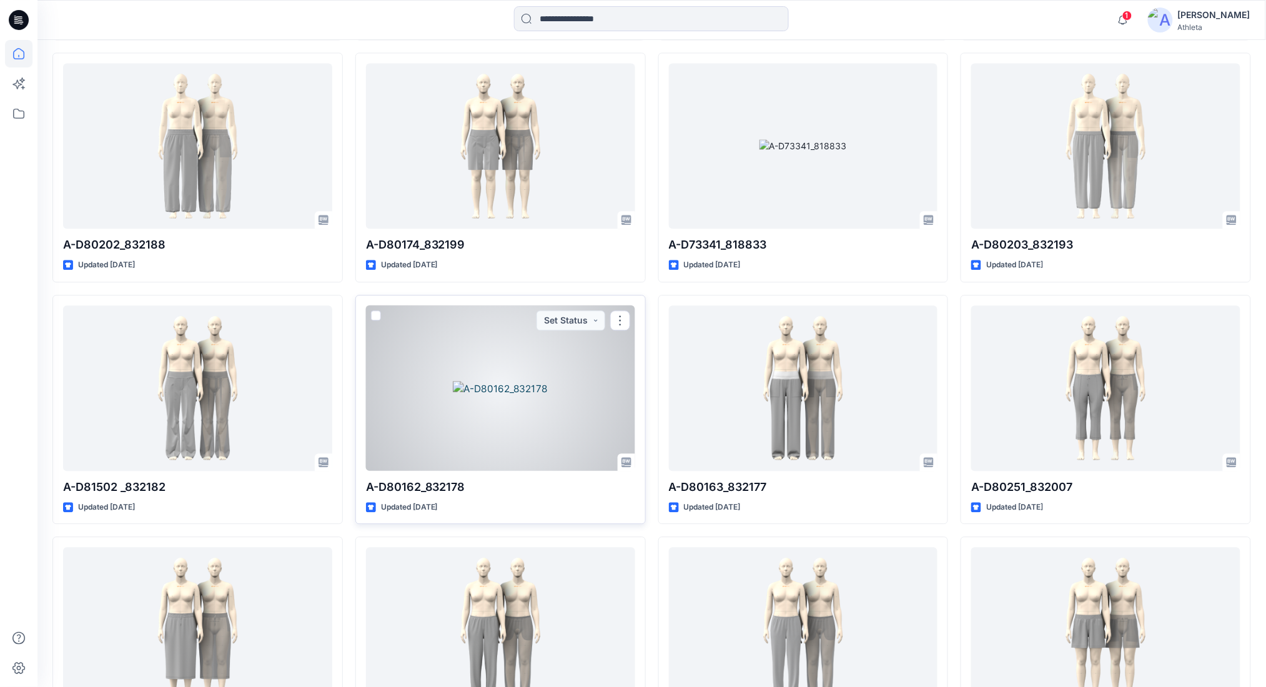
click at [572, 367] on div at bounding box center [500, 388] width 269 height 166
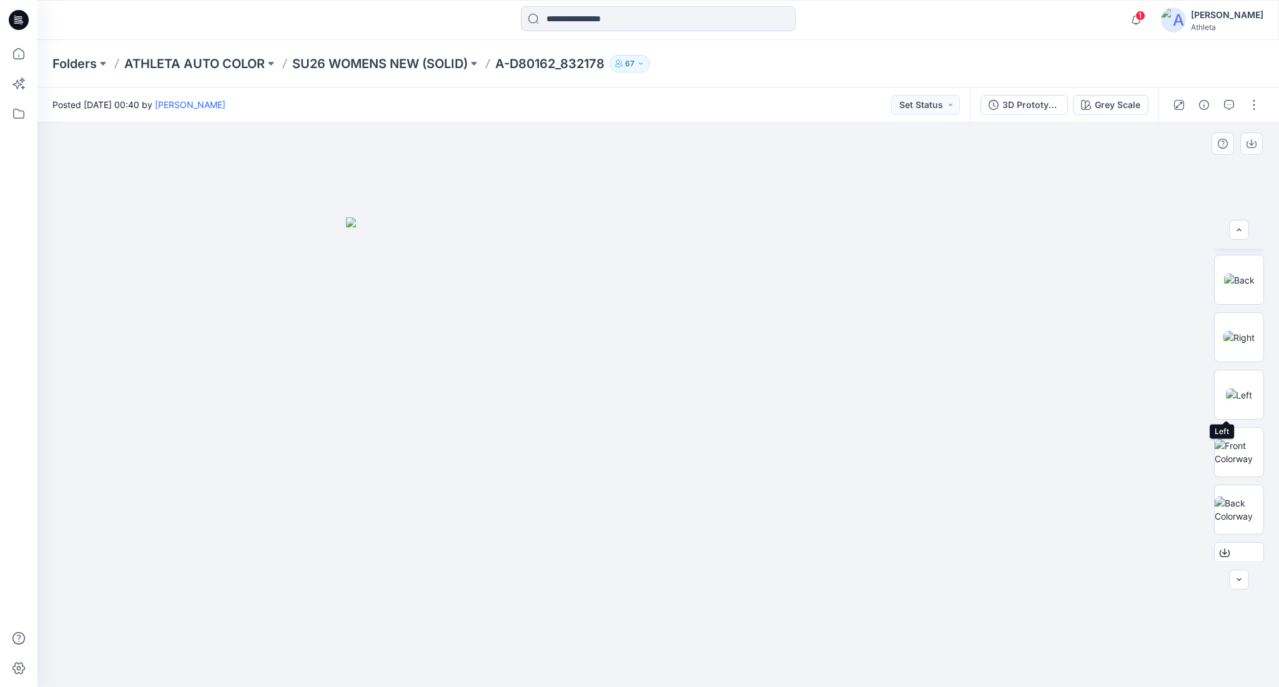
scroll to position [250, 0]
click at [1220, 470] on icon at bounding box center [1225, 470] width 10 height 7
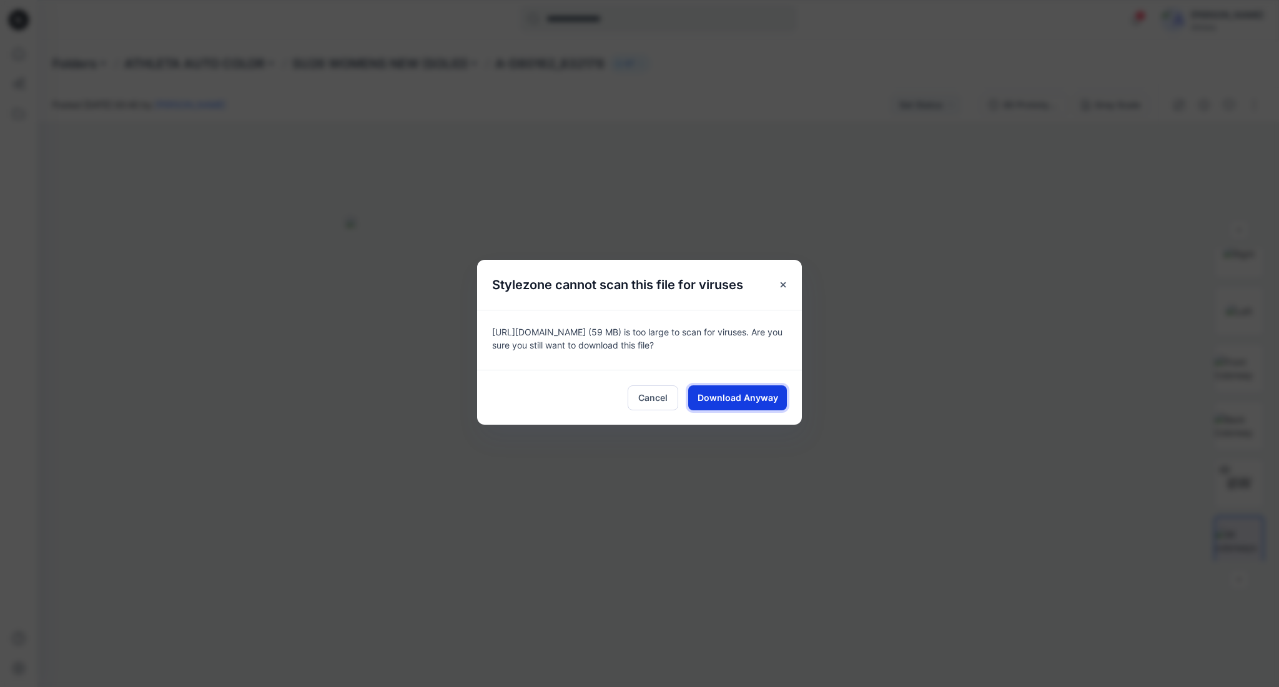
click at [733, 392] on span "Download Anyway" at bounding box center [738, 397] width 81 height 13
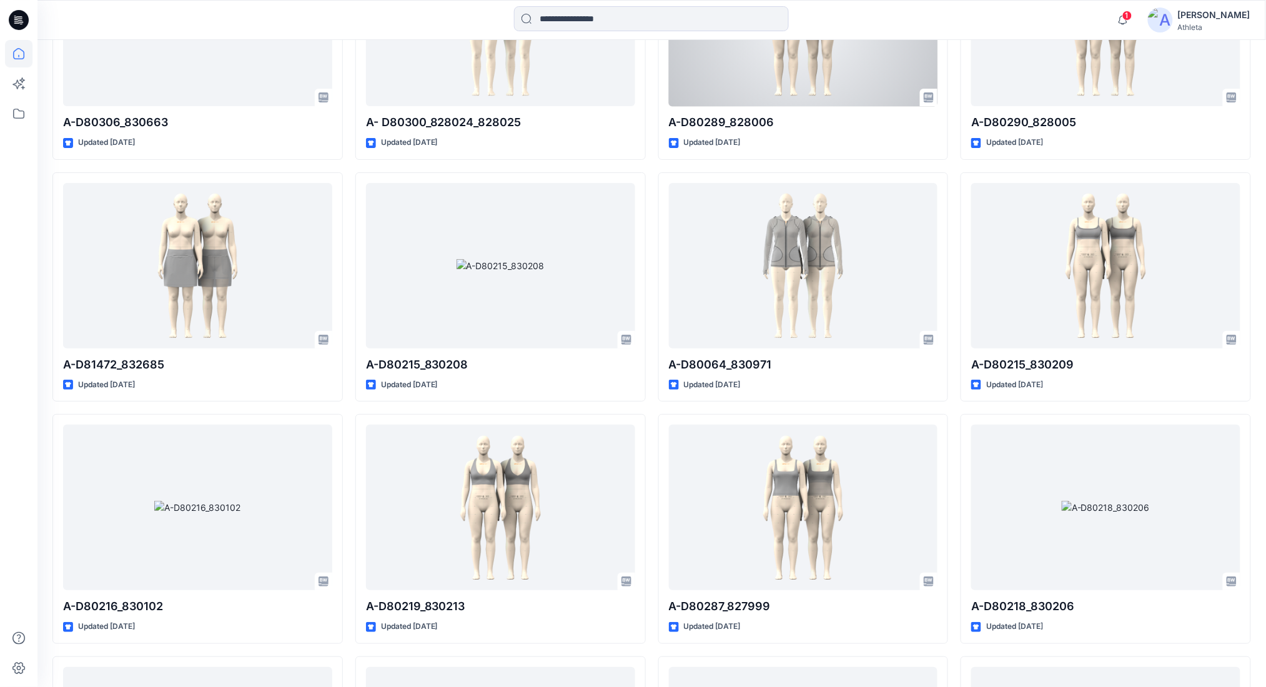
scroll to position [15563, 0]
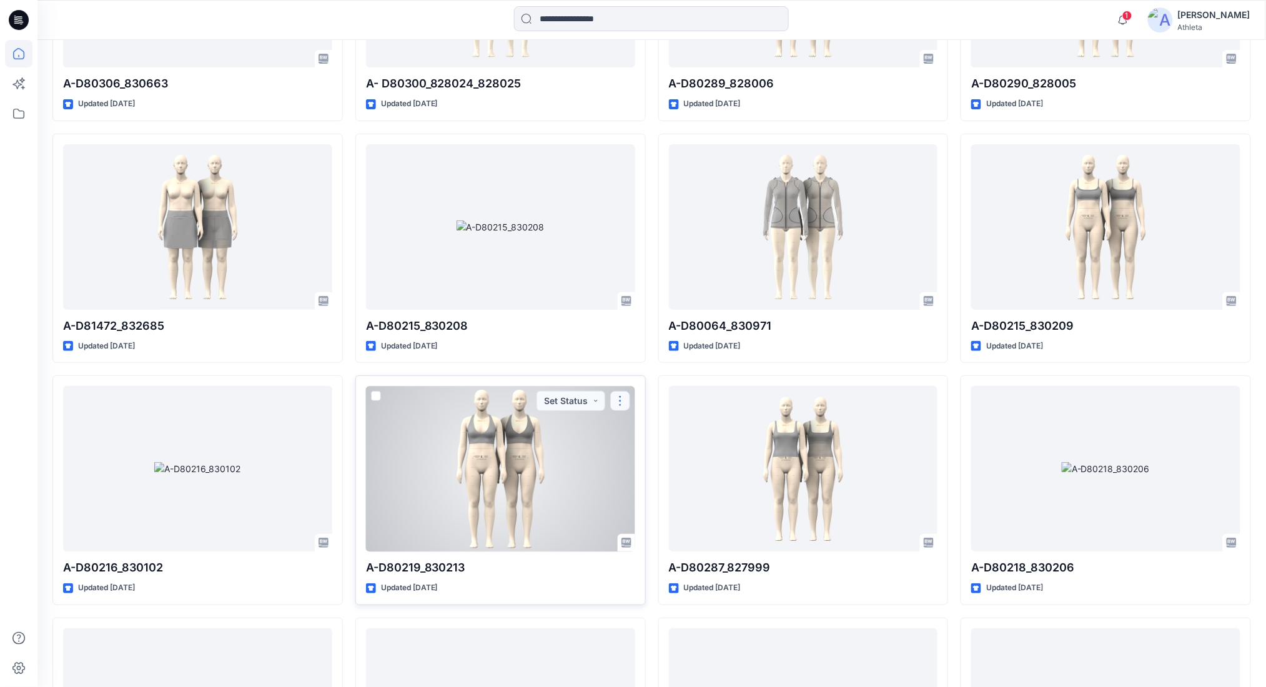
click at [617, 408] on button "button" at bounding box center [620, 401] width 20 height 20
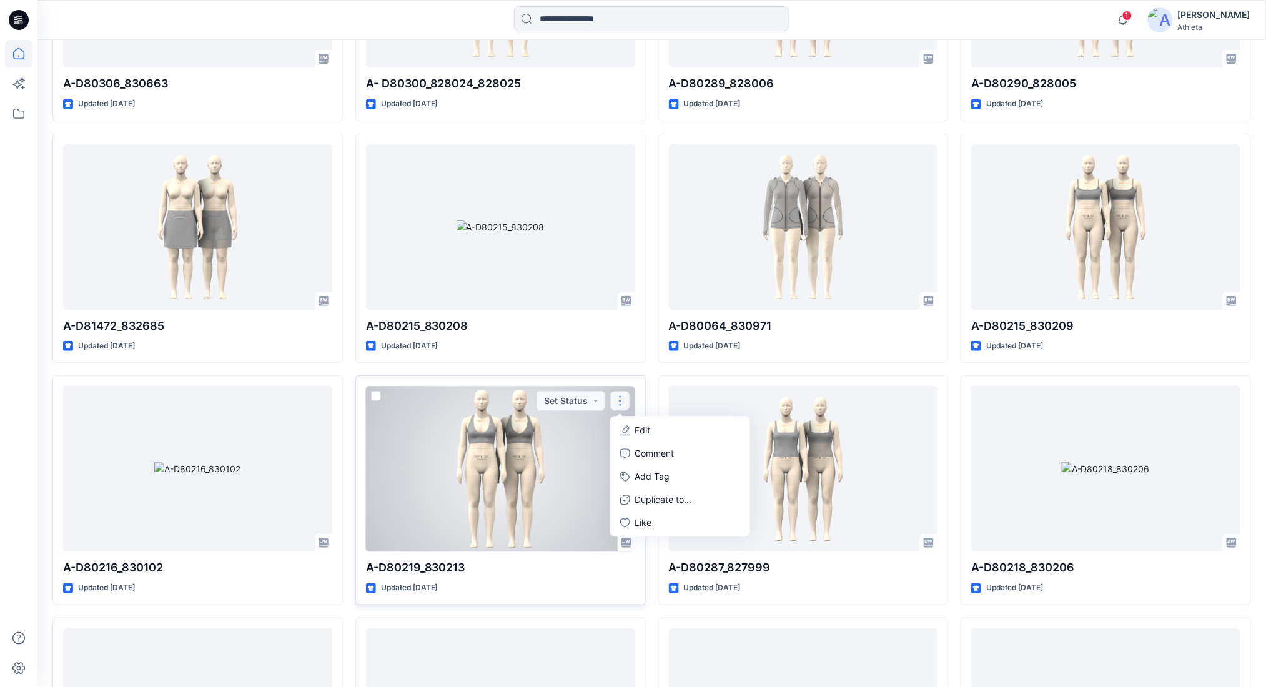
click at [556, 467] on div at bounding box center [500, 469] width 269 height 166
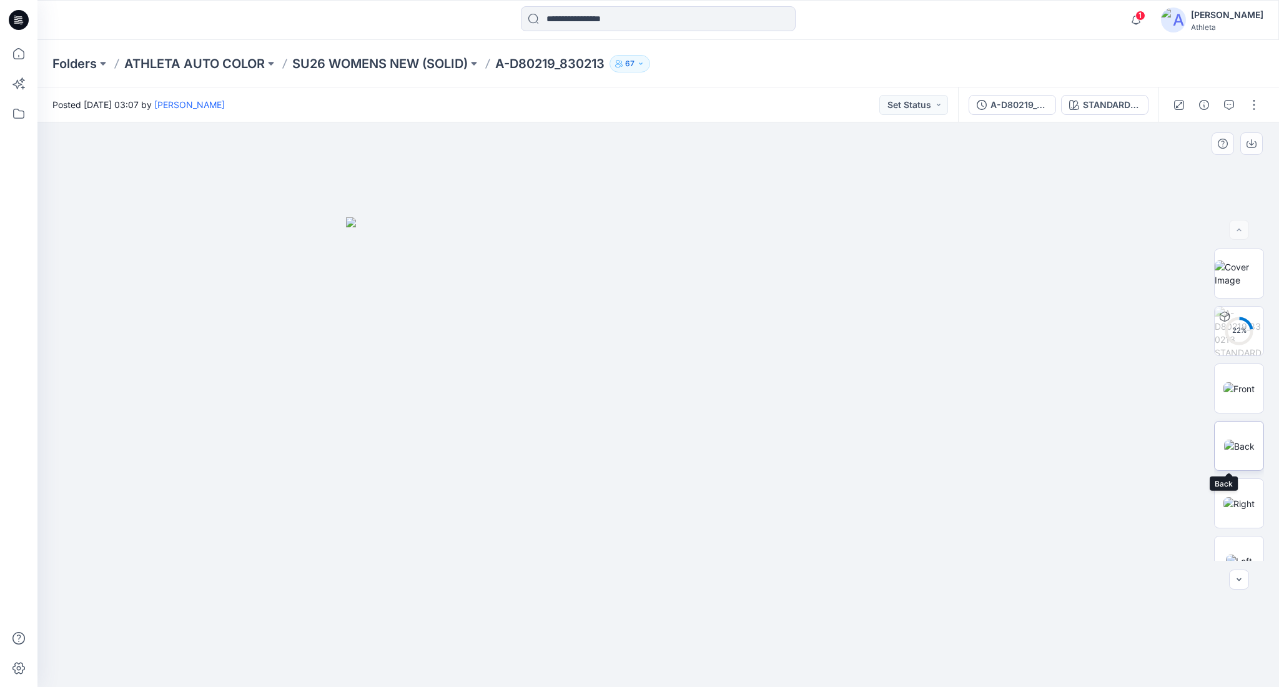
click at [1249, 440] on img at bounding box center [1239, 446] width 31 height 13
click at [1037, 104] on div "A-D80219_830213" at bounding box center [1019, 105] width 57 height 14
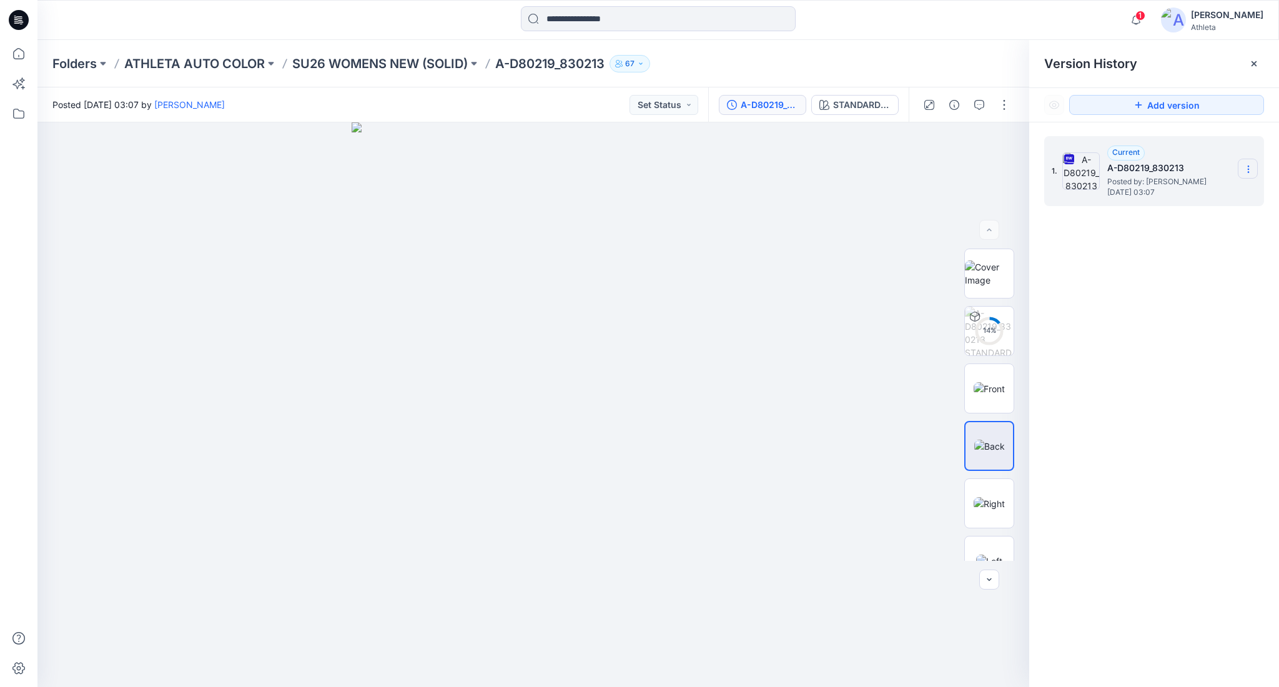
click at [1243, 174] on section at bounding box center [1248, 169] width 20 height 20
click at [1208, 189] on span "Download Source BW File" at bounding box center [1185, 194] width 104 height 15
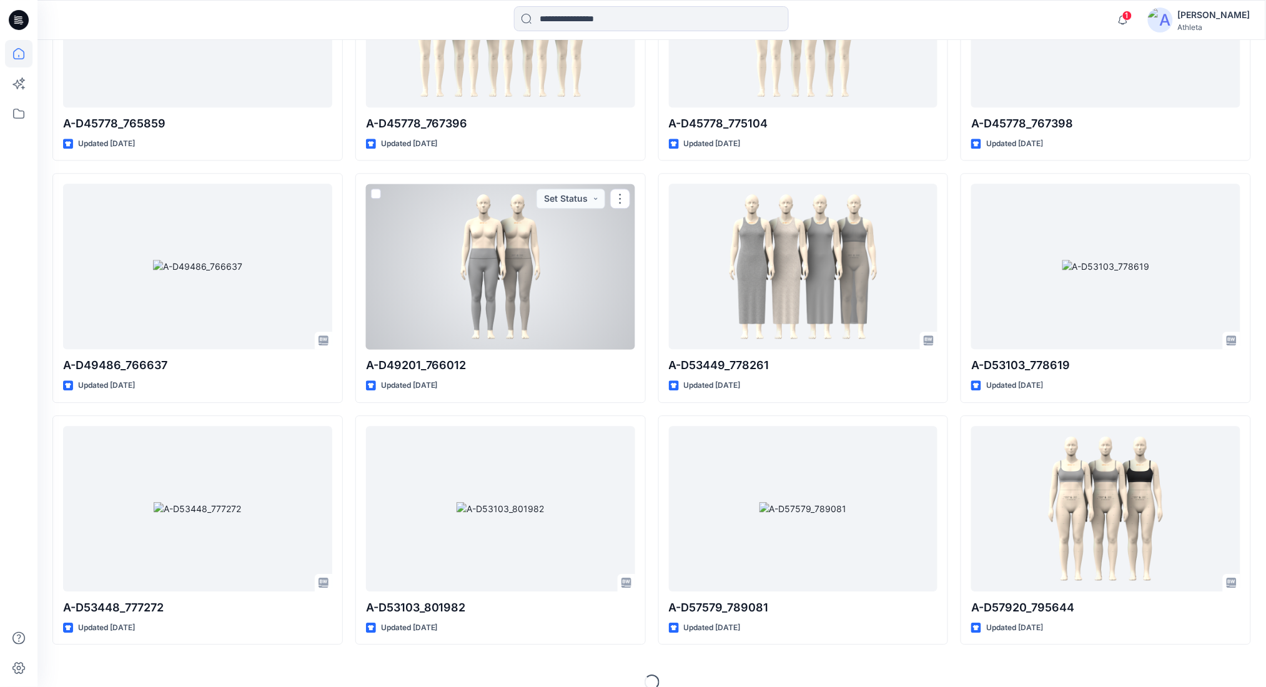
scroll to position [25233, 0]
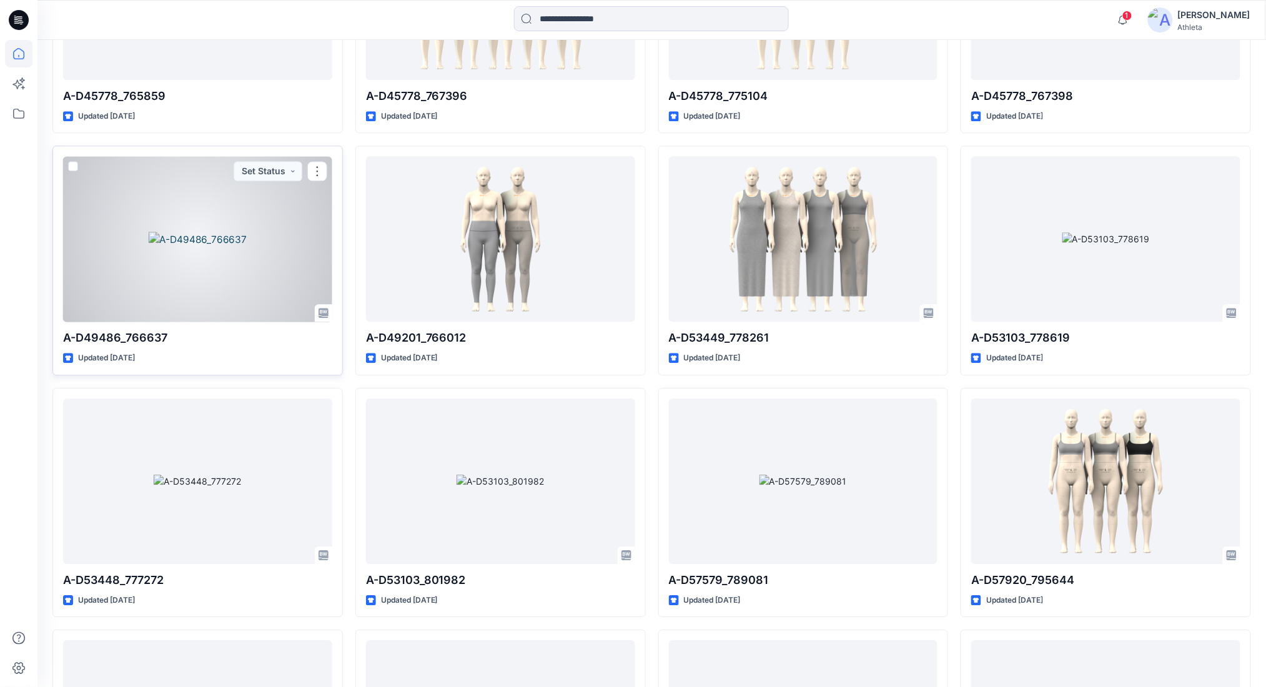
click at [208, 249] on div at bounding box center [197, 239] width 269 height 166
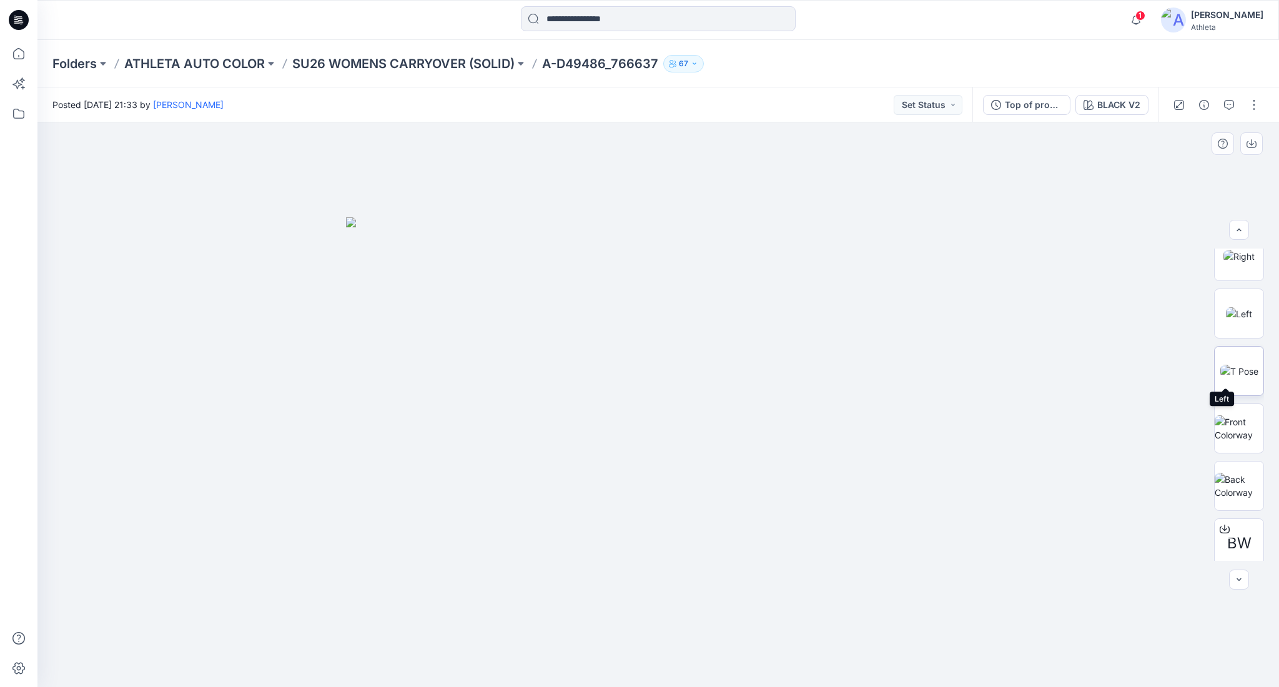
scroll to position [312, 0]
click at [1220, 462] on icon at bounding box center [1225, 464] width 10 height 10
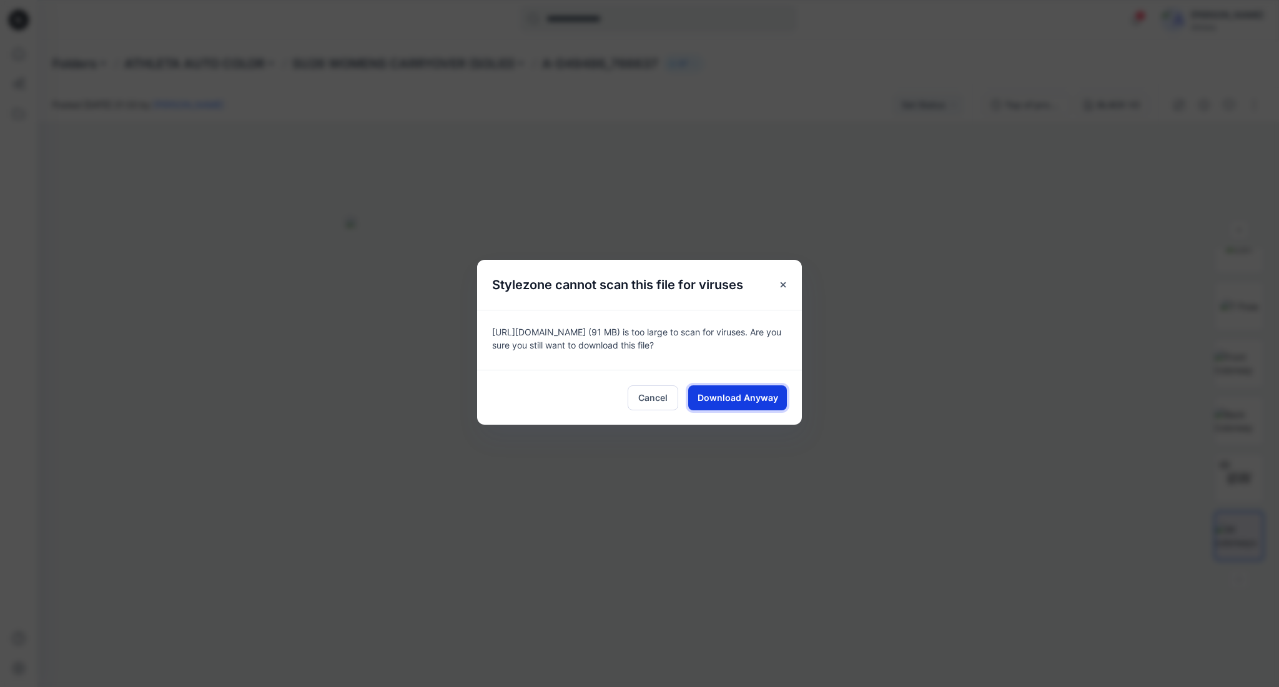
click at [776, 400] on span "Download Anyway" at bounding box center [738, 397] width 81 height 13
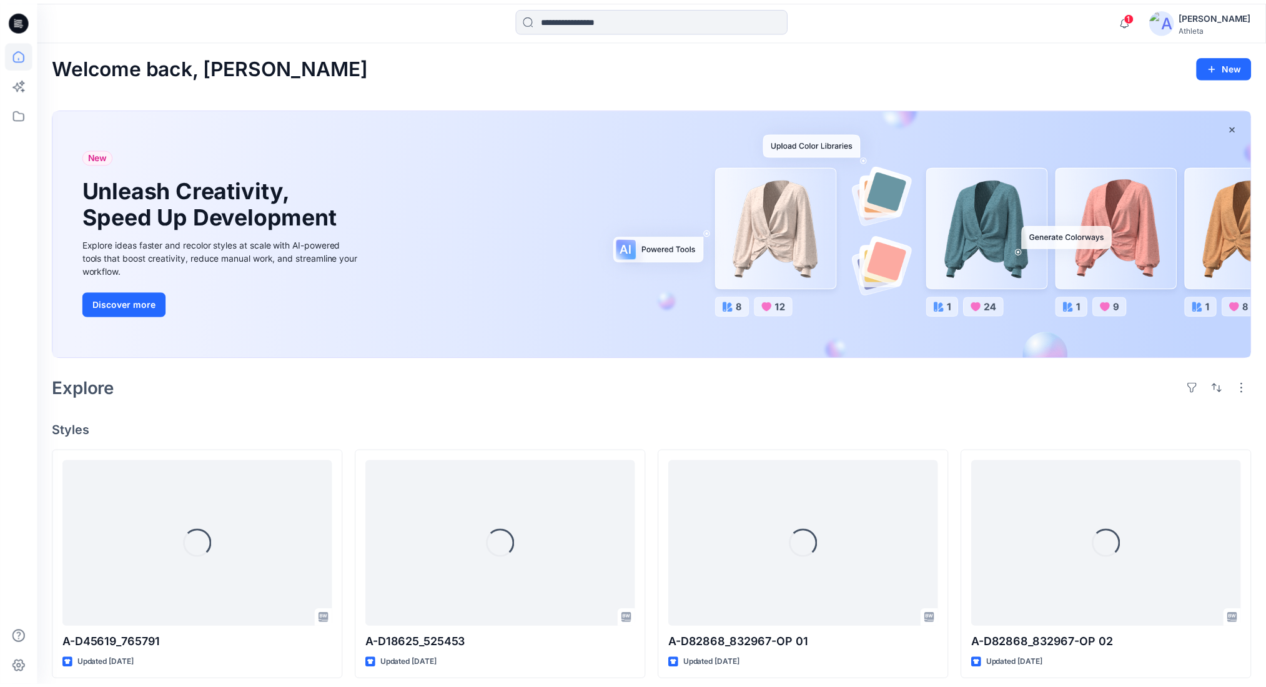
scroll to position [25233, 0]
